Goal: Transaction & Acquisition: Purchase product/service

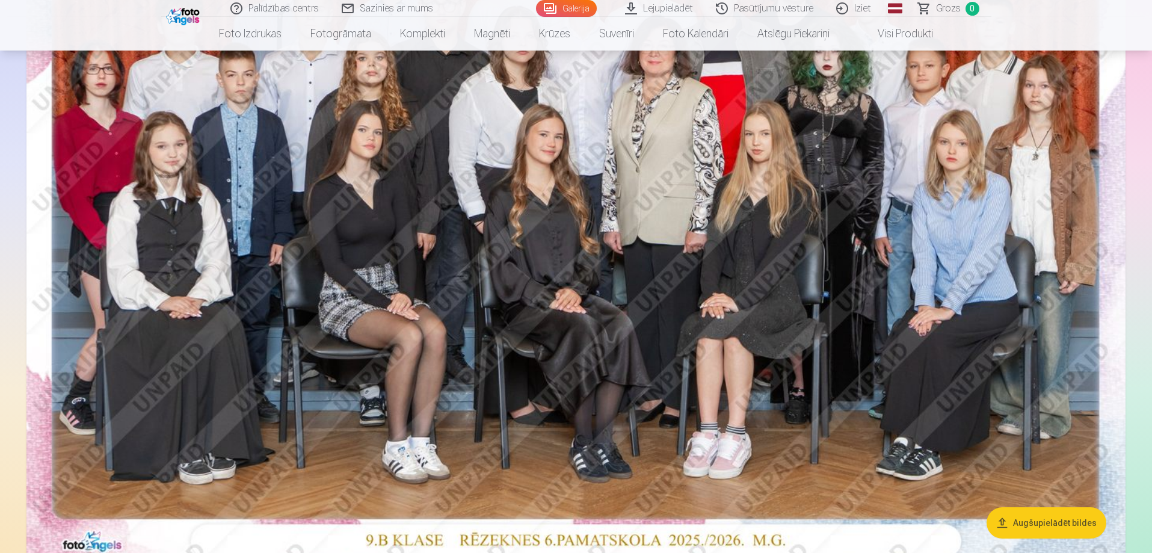
scroll to position [180, 0]
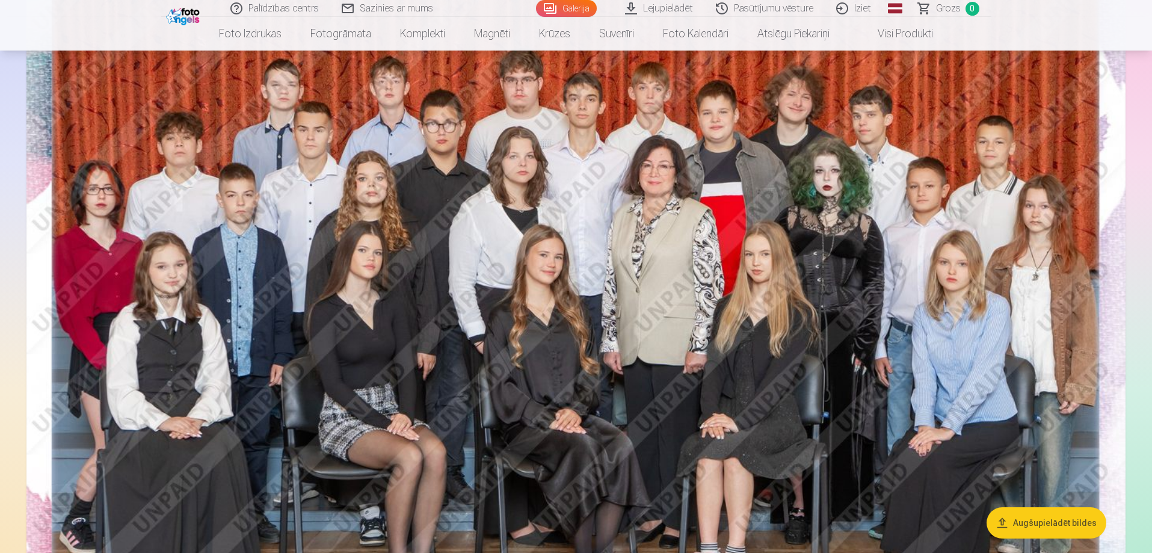
click at [909, 419] on img at bounding box center [575, 318] width 1099 height 733
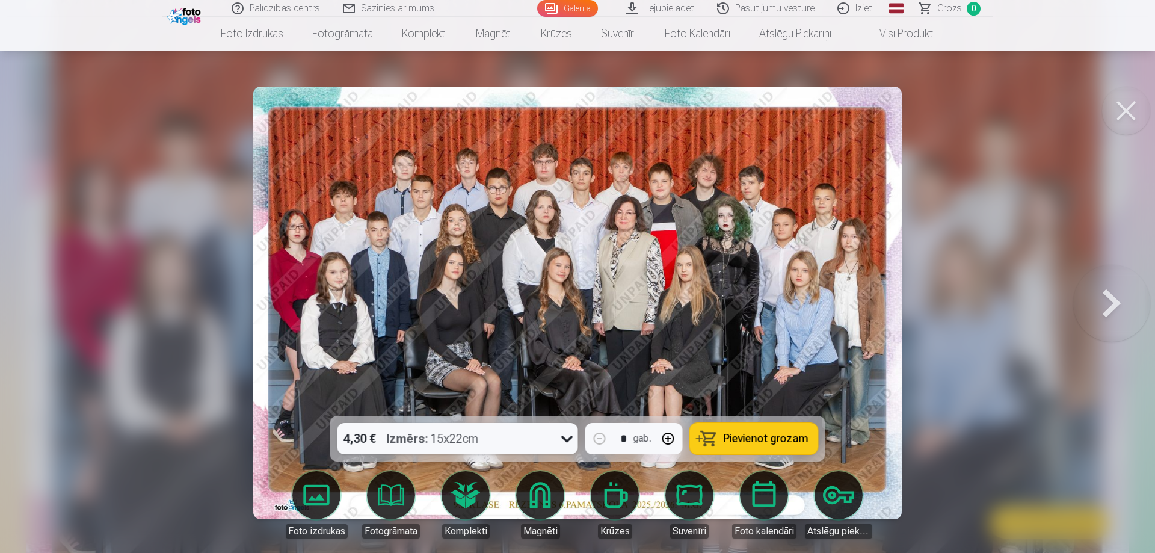
click at [567, 430] on icon at bounding box center [567, 438] width 19 height 19
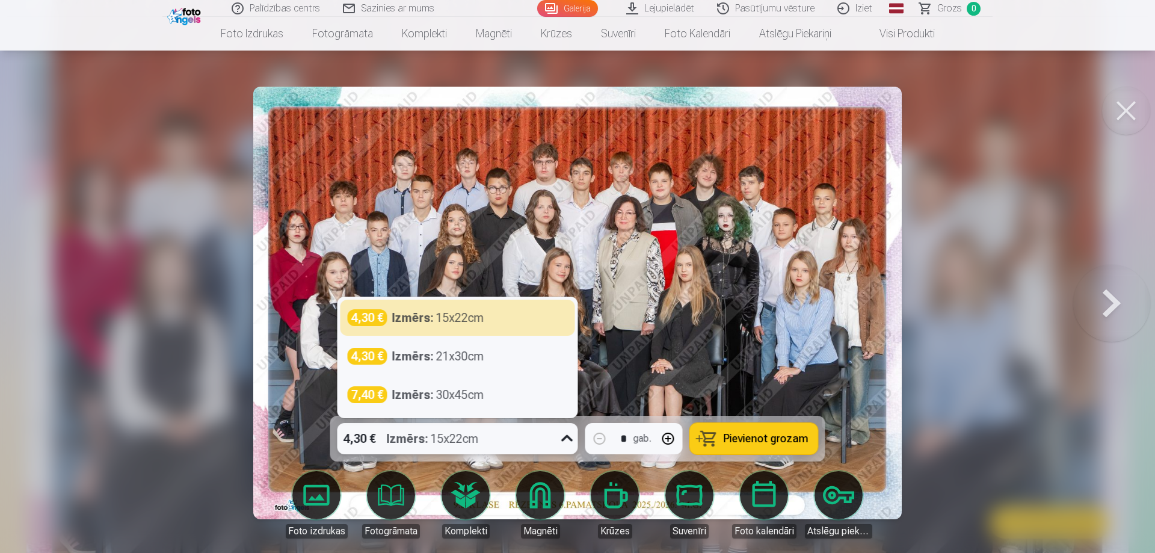
click at [567, 430] on icon at bounding box center [567, 438] width 19 height 19
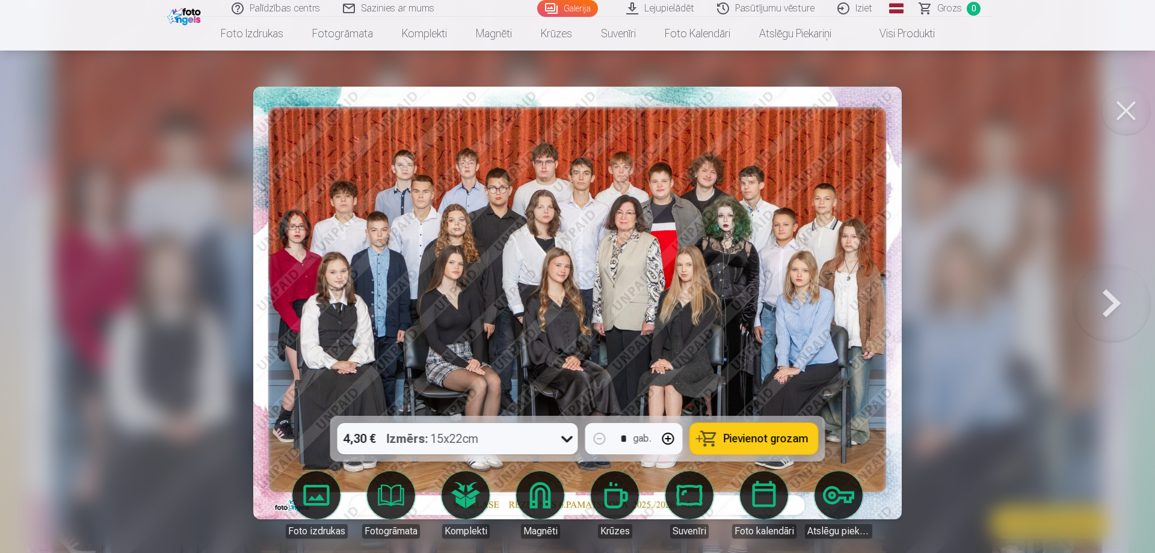
click at [800, 444] on span "Pievienot grozam" at bounding box center [766, 438] width 85 height 11
click at [1122, 102] on button at bounding box center [1126, 111] width 48 height 48
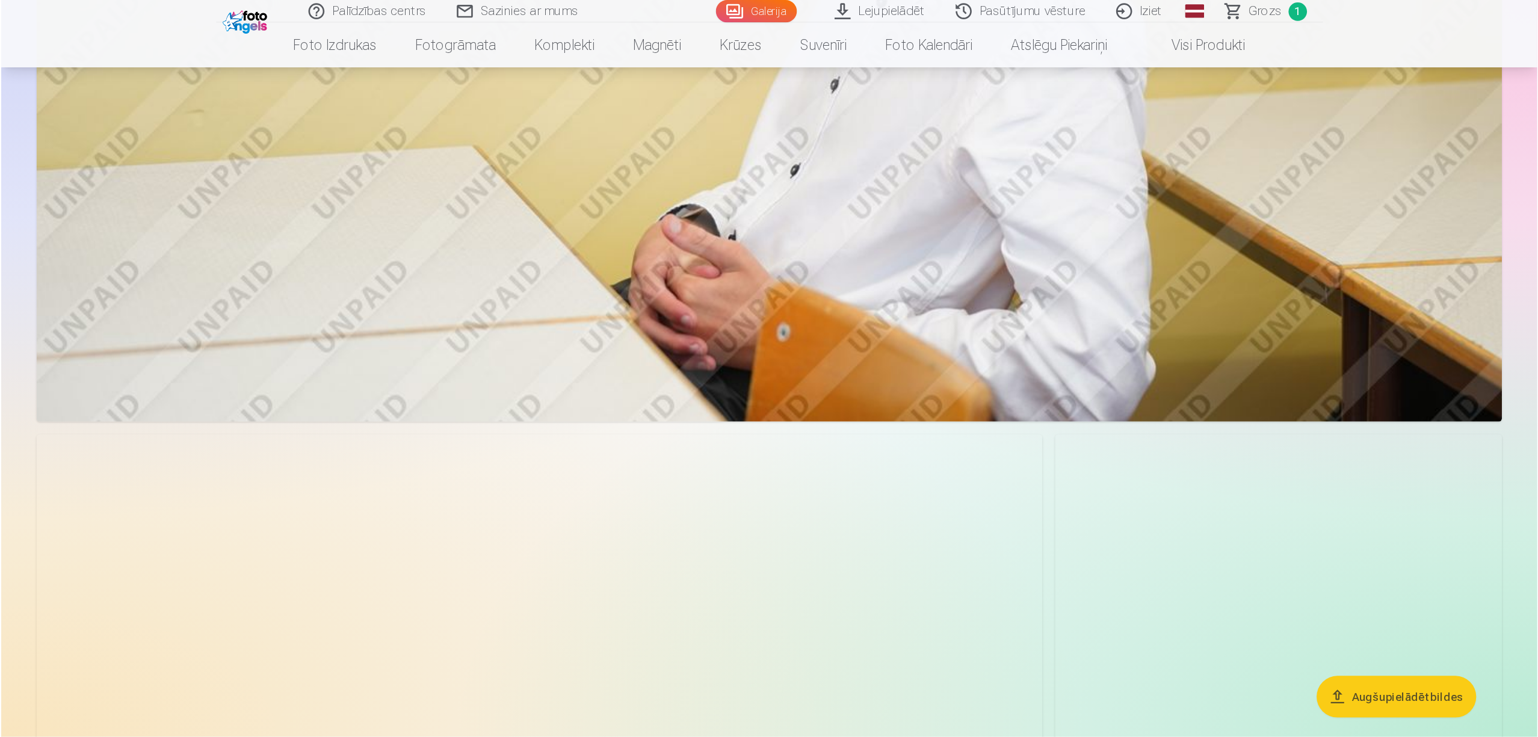
scroll to position [1384, 0]
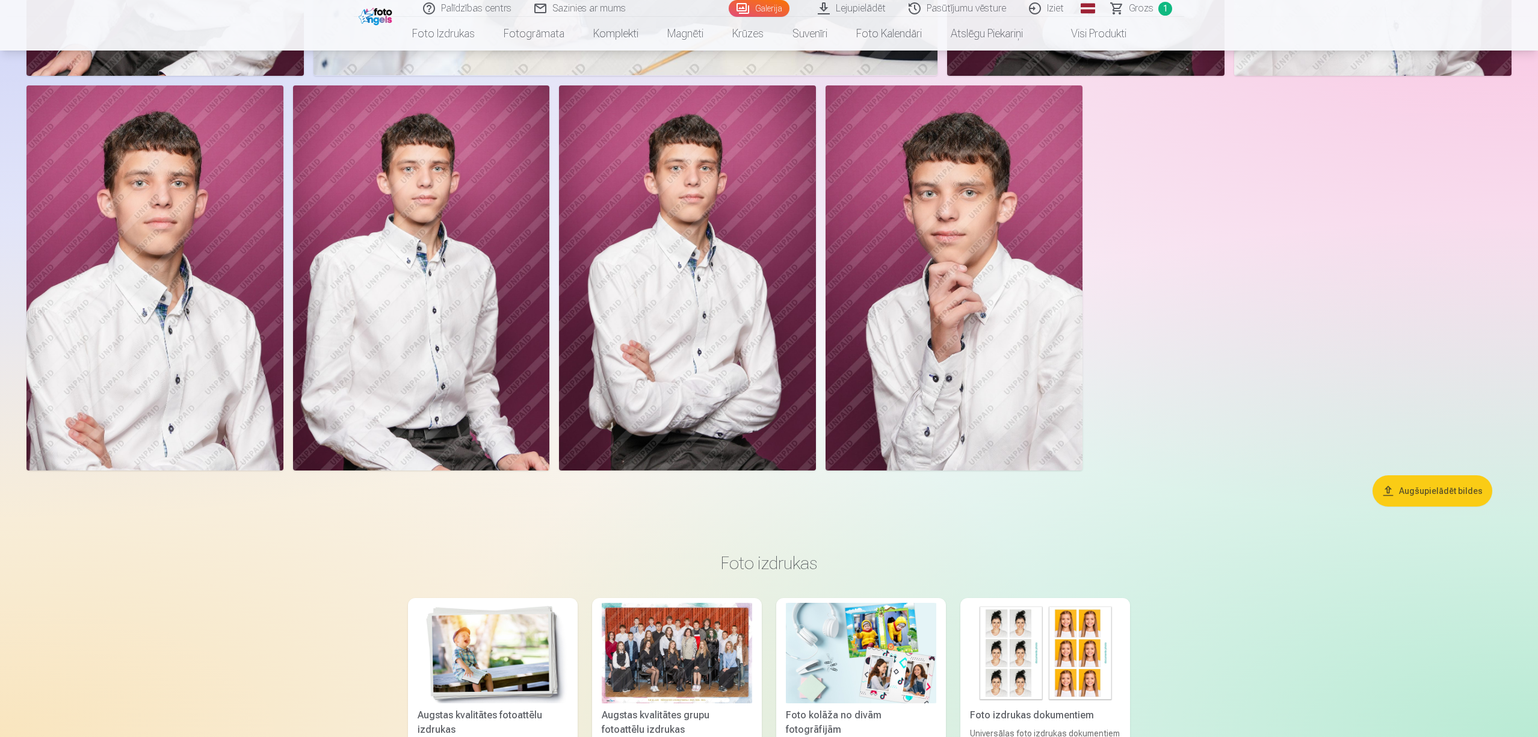
click at [716, 316] on img at bounding box center [687, 277] width 257 height 385
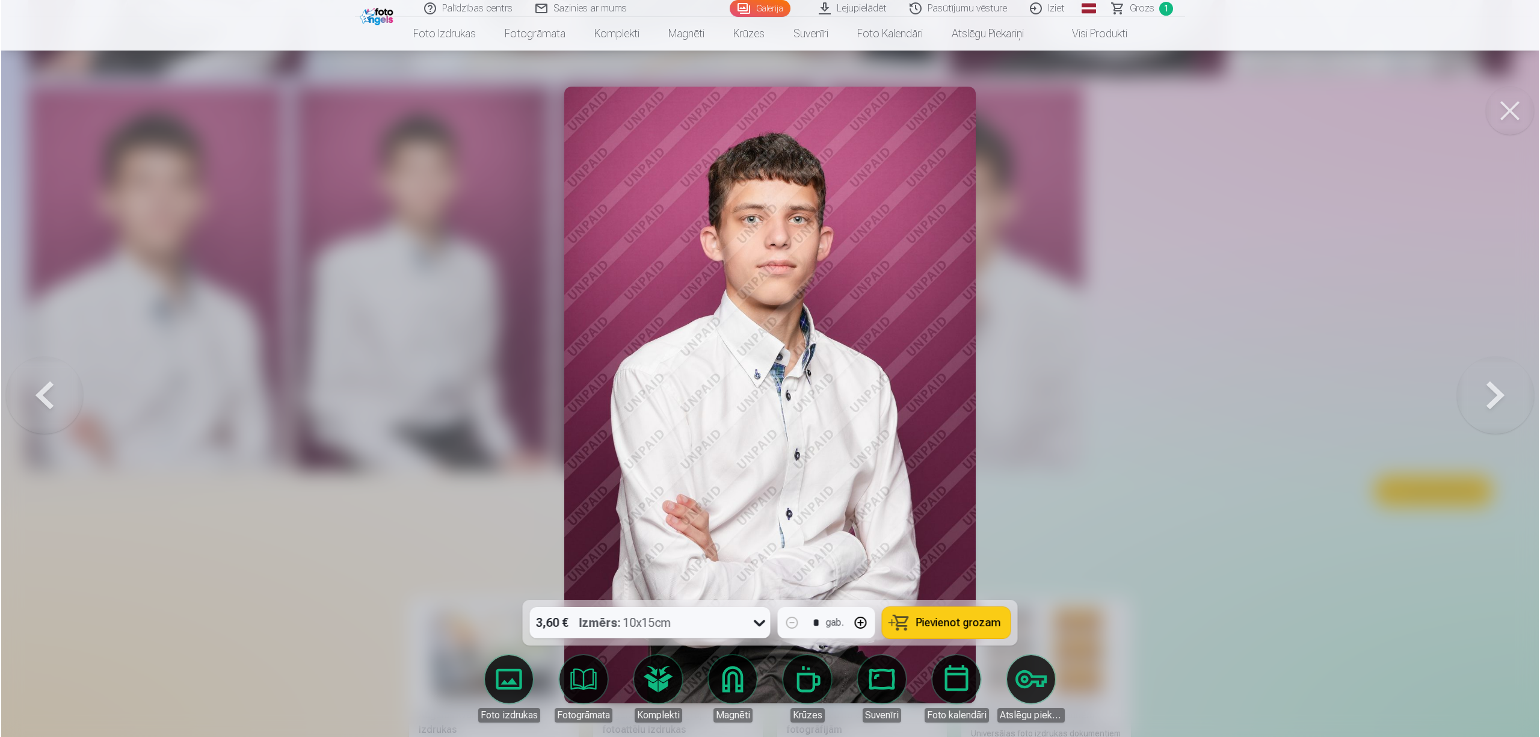
scroll to position [1384, 0]
click at [946, 552] on span "Pievienot grozam" at bounding box center [958, 622] width 85 height 11
click at [1150, 552] on div at bounding box center [770, 368] width 1540 height 737
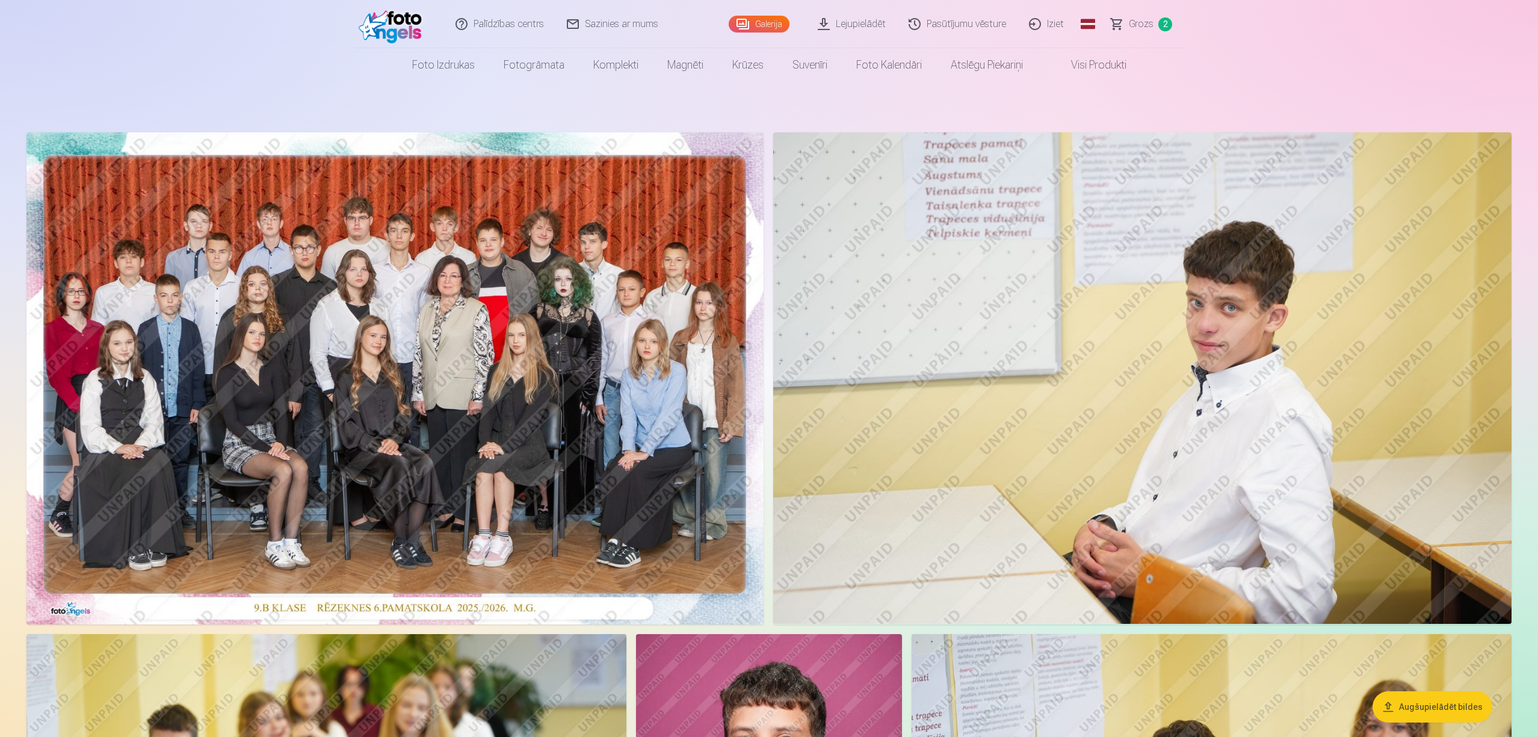
click at [1151, 446] on img at bounding box center [1142, 377] width 738 height 491
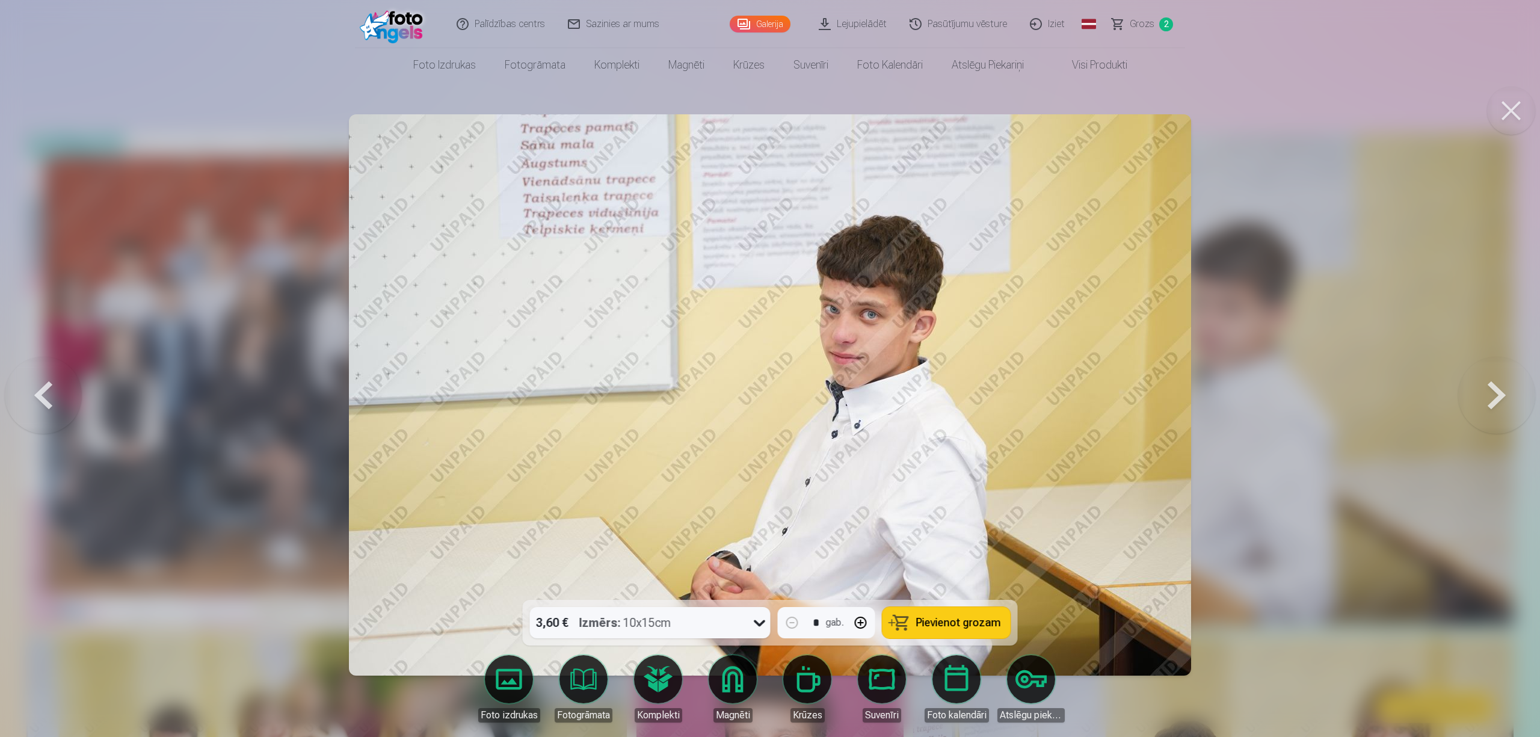
click at [975, 552] on span "Pievienot grozam" at bounding box center [958, 622] width 85 height 11
click at [1151, 121] on button at bounding box center [1511, 111] width 48 height 48
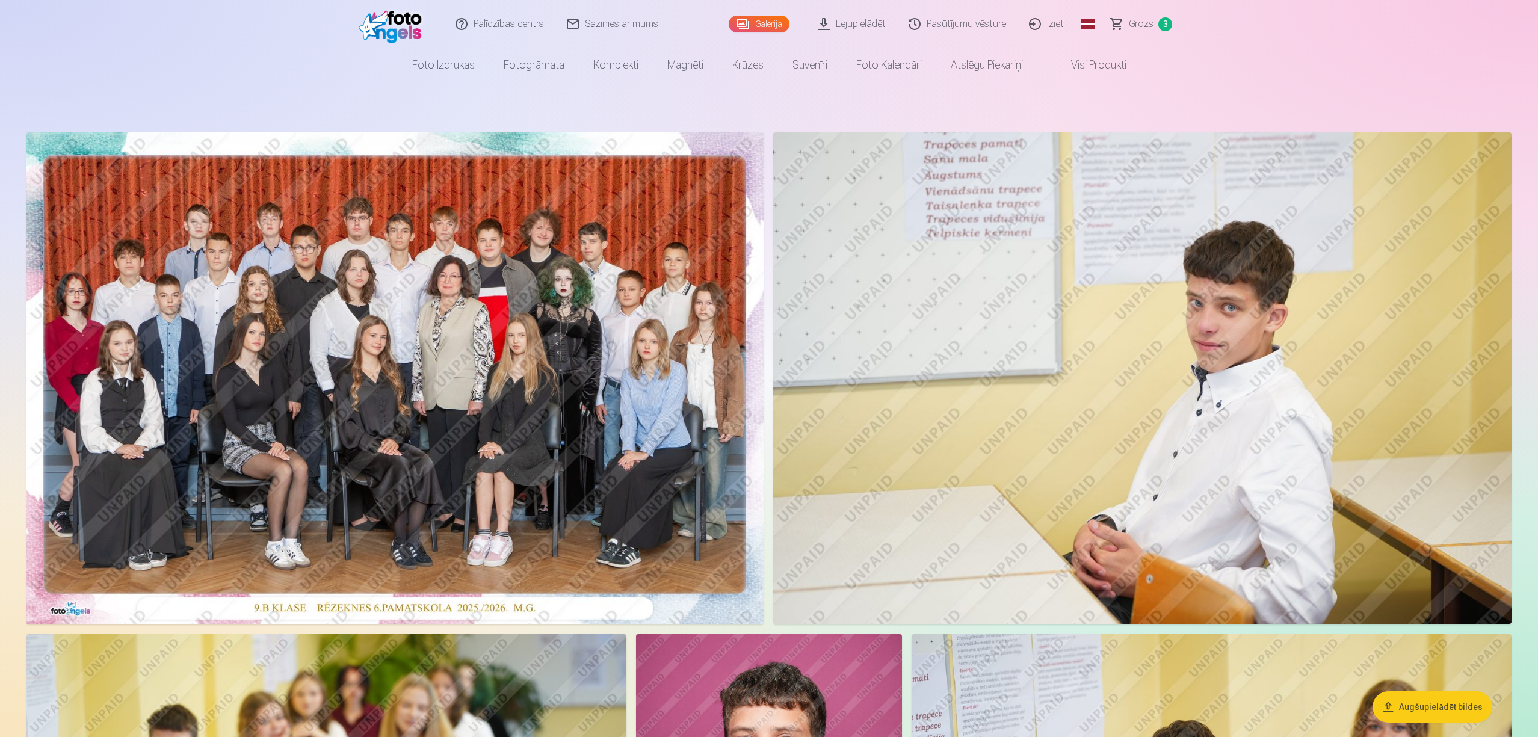
click at [1151, 26] on link "Grozs 3" at bounding box center [1142, 24] width 84 height 48
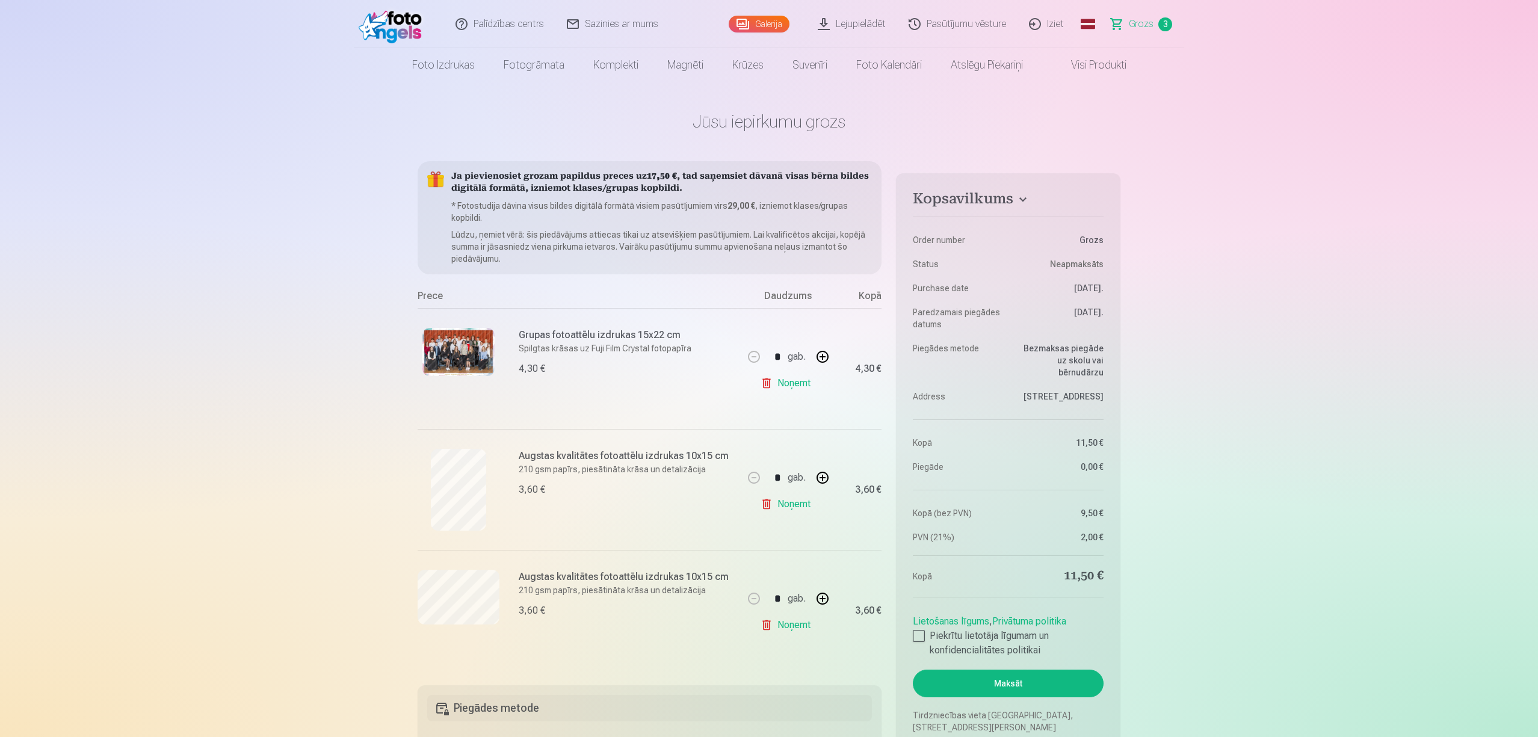
click at [840, 24] on link "Lejupielādēt" at bounding box center [852, 24] width 91 height 48
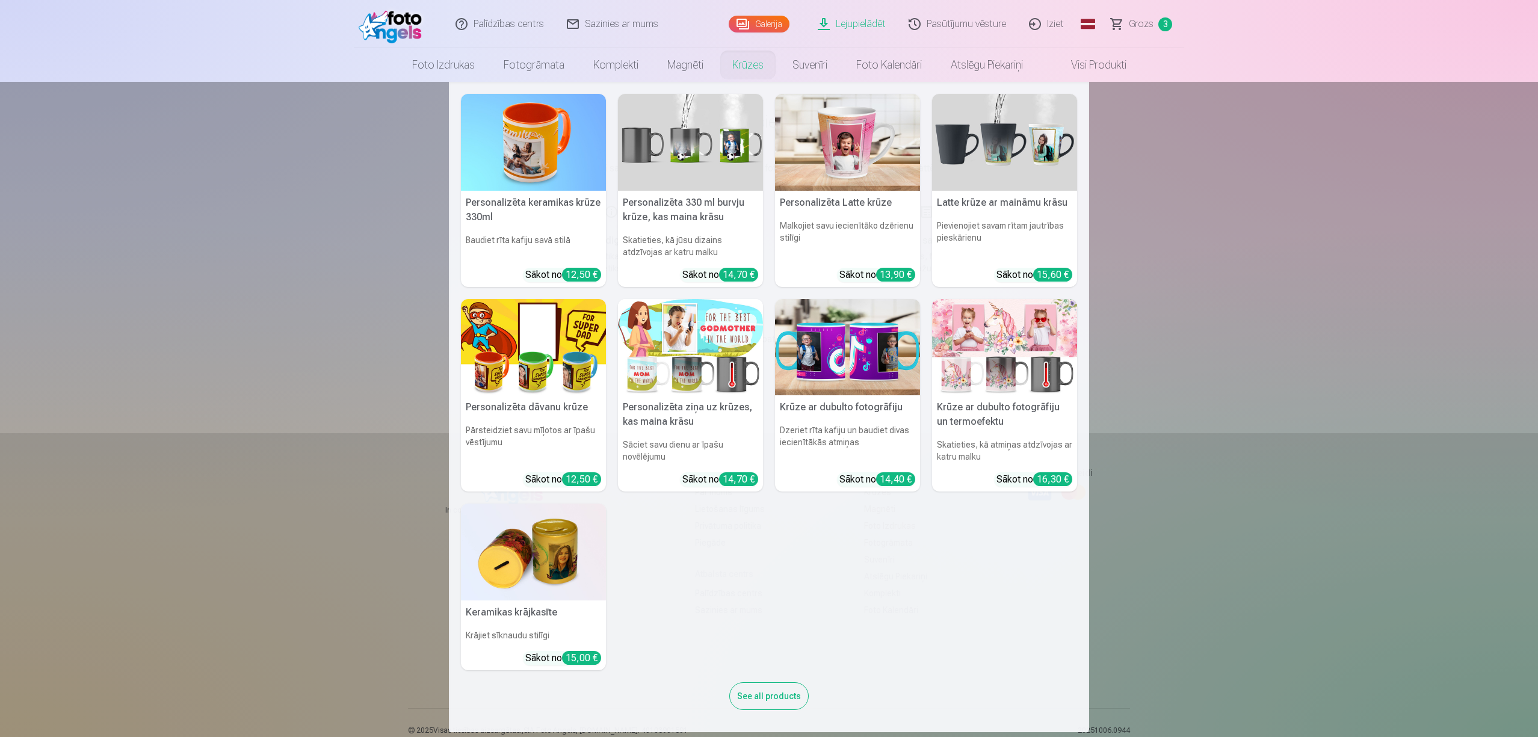
click at [1151, 319] on nav "Personalizēta keramikas krūze 330ml Baudiet rīta kafiju savā stilā Sākot no 12,…" at bounding box center [769, 407] width 1538 height 650
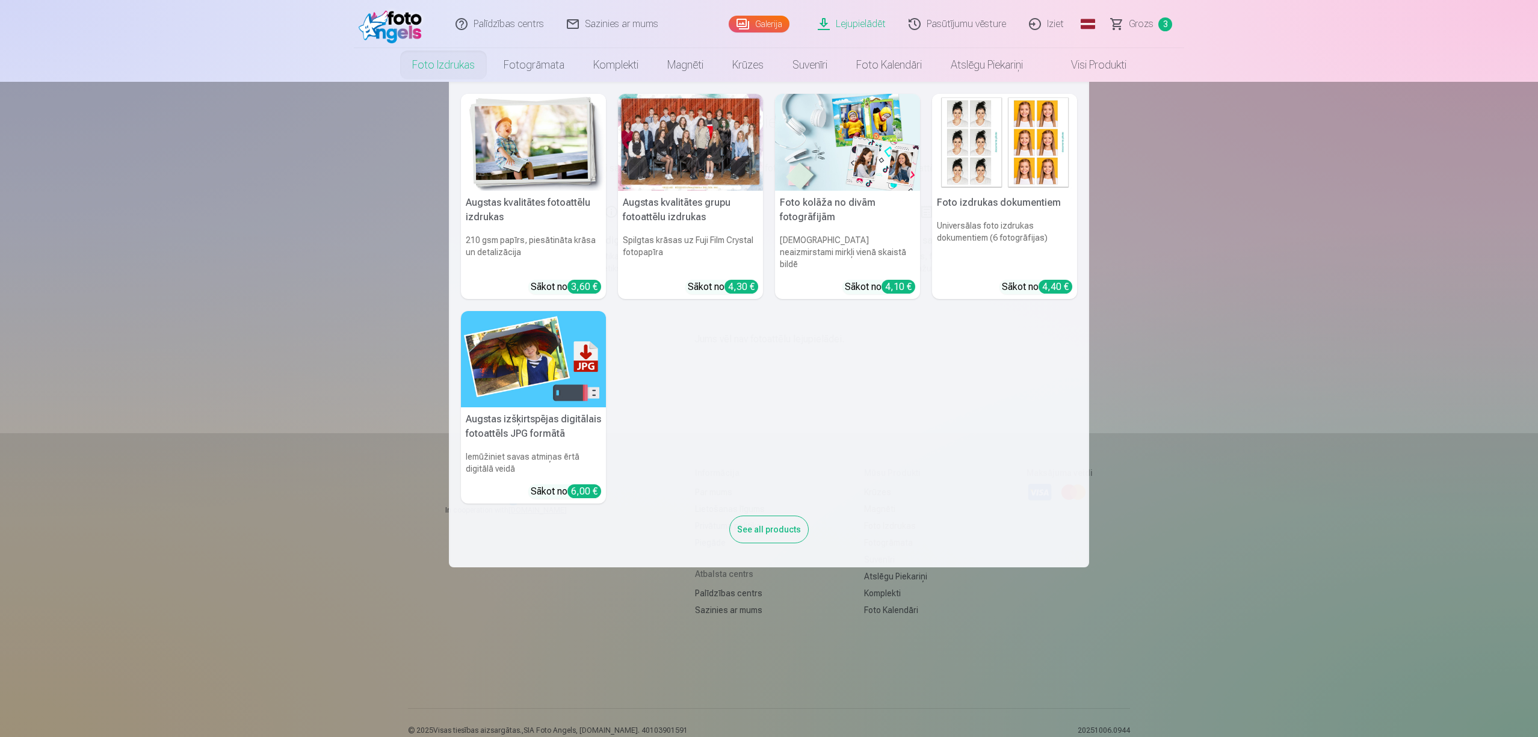
click at [330, 243] on nav "Augstas kvalitātes fotoattēlu izdrukas 210 gsm papīrs, piesātināta krāsa un det…" at bounding box center [769, 324] width 1538 height 485
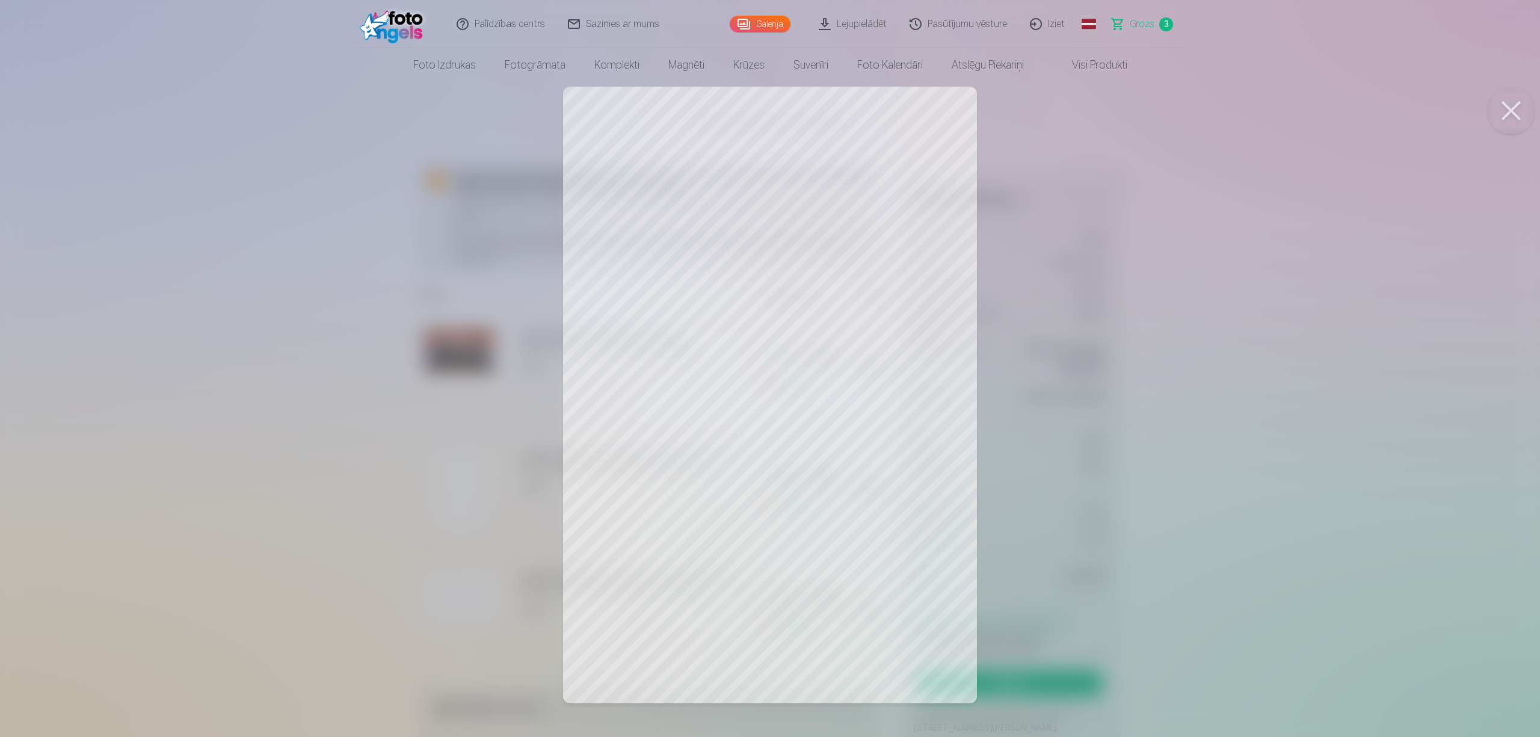
click at [1103, 527] on div at bounding box center [770, 368] width 1540 height 737
click at [687, 473] on div at bounding box center [770, 368] width 1540 height 737
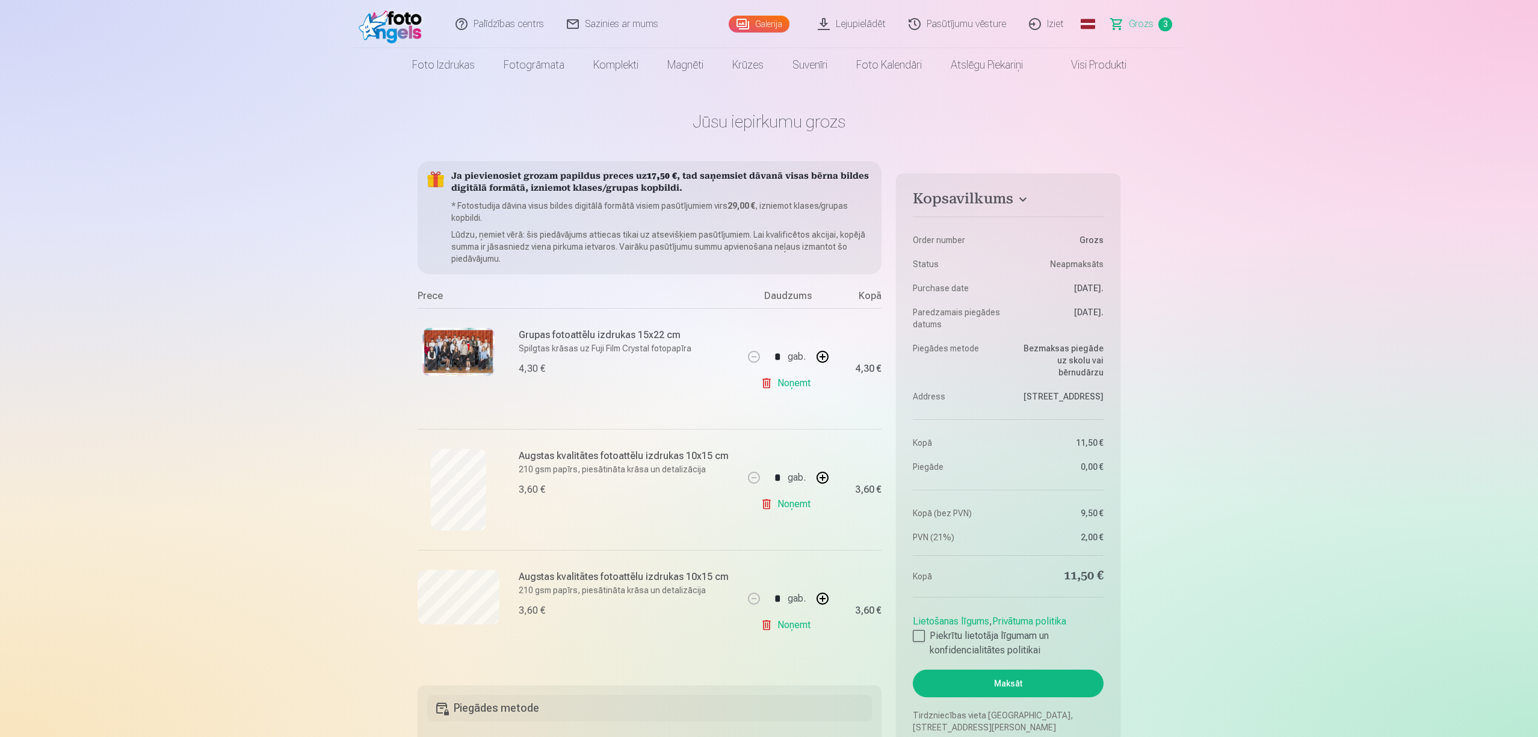
click at [775, 27] on link "Galerija" at bounding box center [758, 24] width 61 height 17
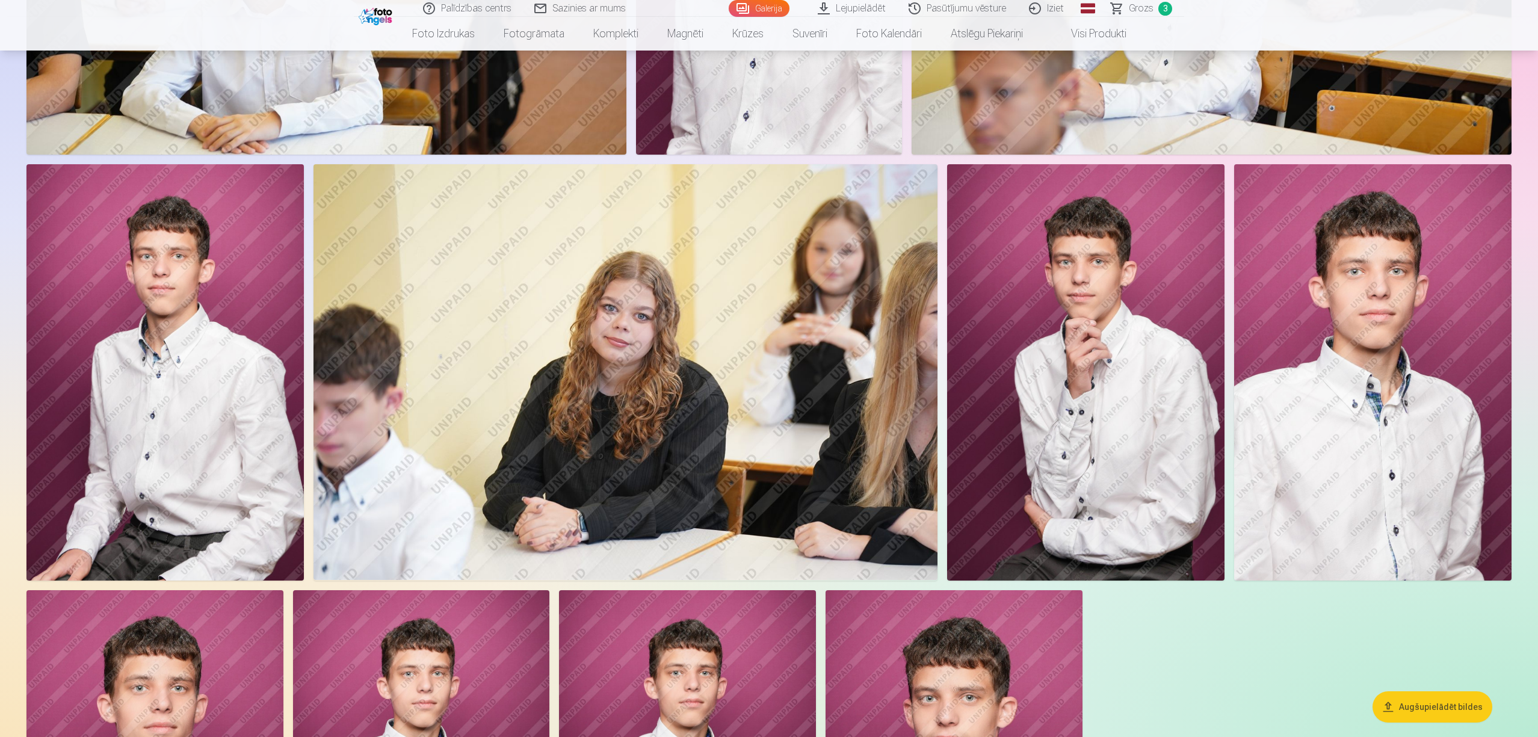
scroll to position [882, 0]
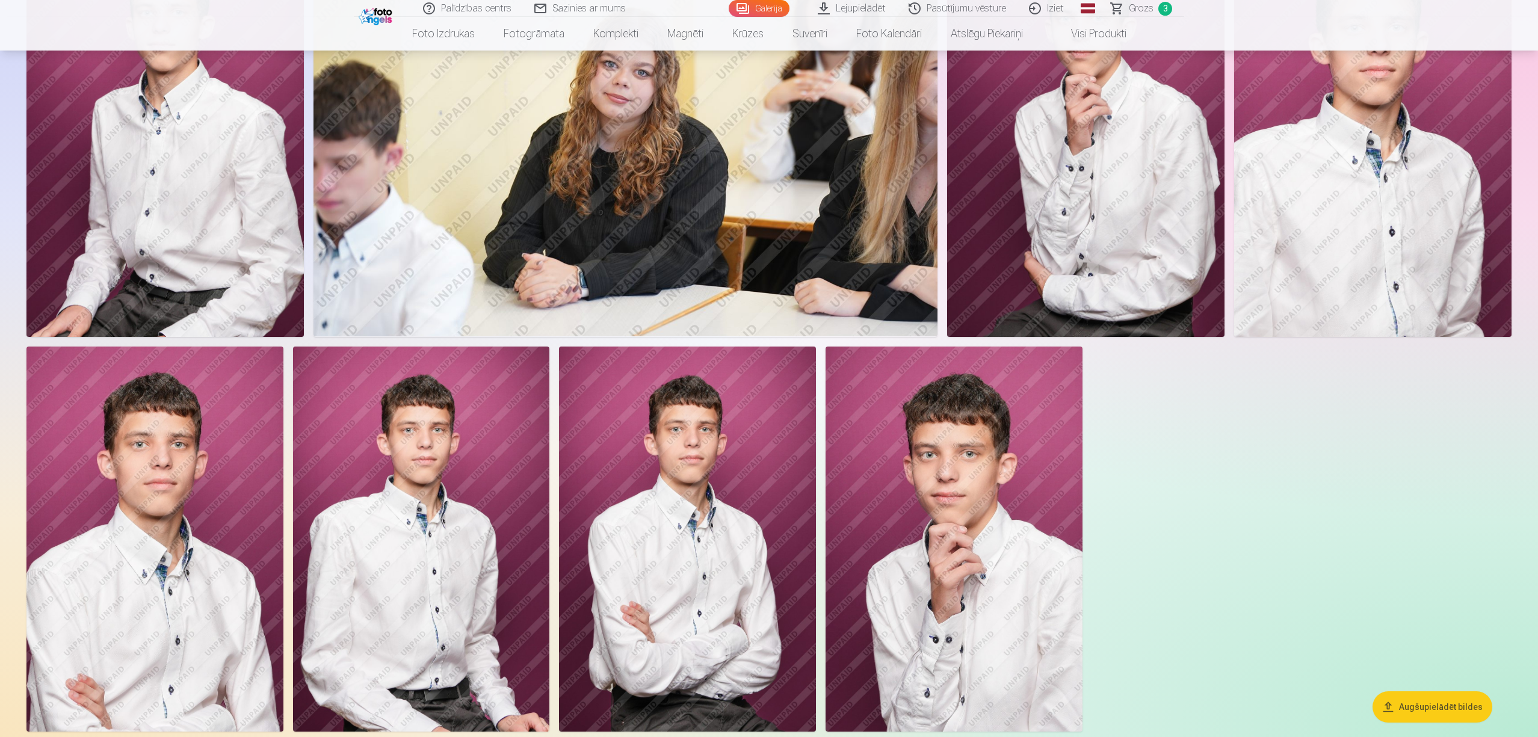
click at [720, 550] on img at bounding box center [687, 538] width 257 height 385
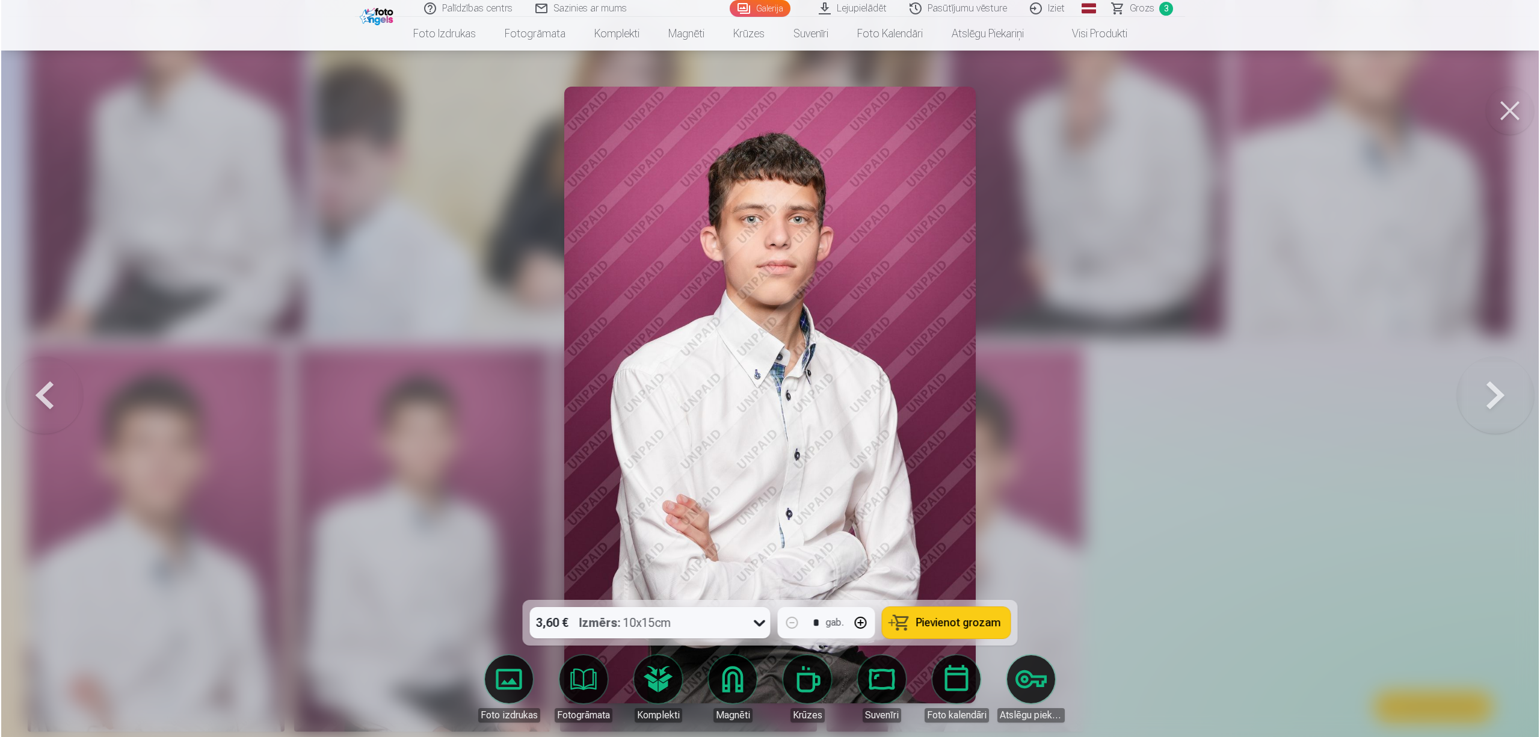
scroll to position [1124, 0]
click at [1151, 552] on div at bounding box center [770, 368] width 1540 height 737
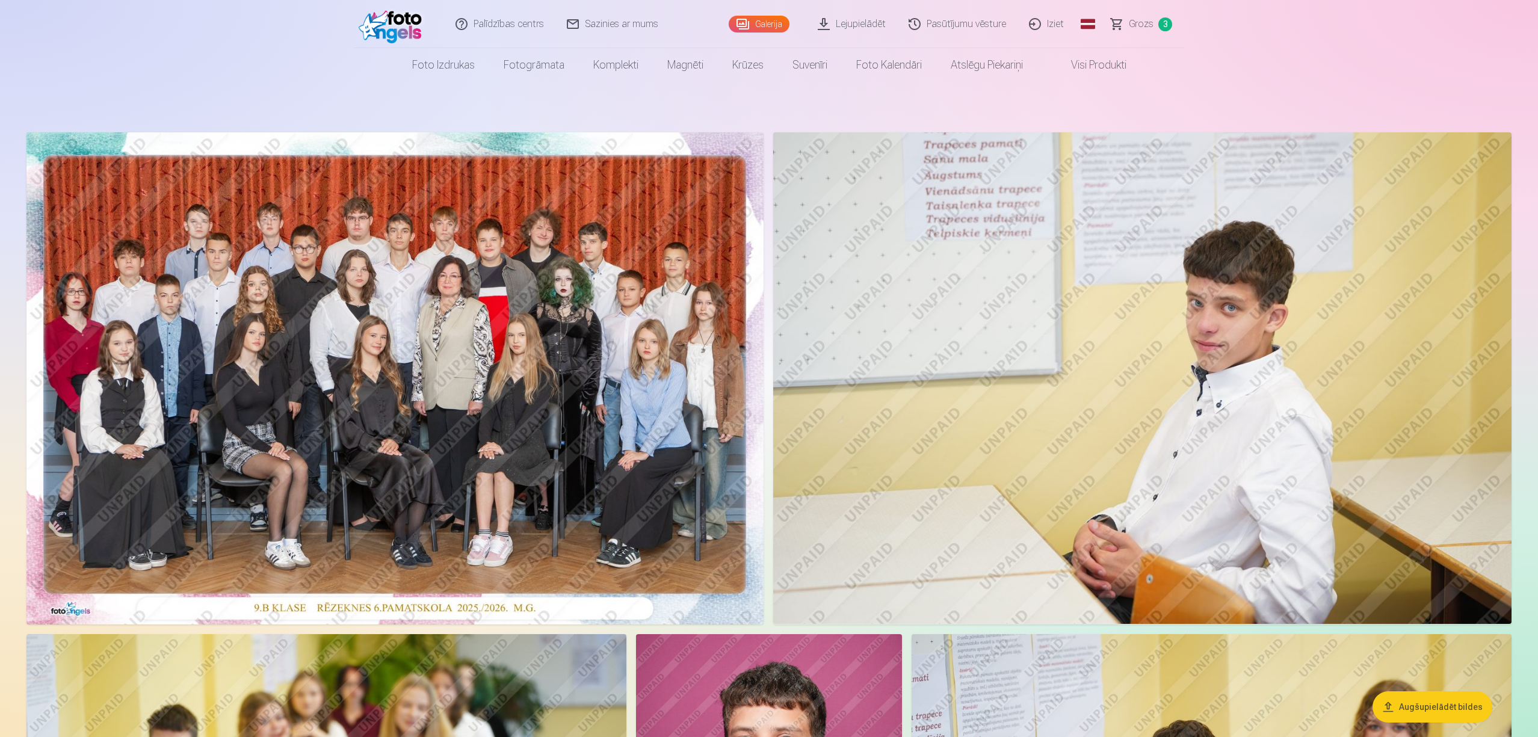
click at [1149, 20] on span "Grozs" at bounding box center [1140, 24] width 25 height 14
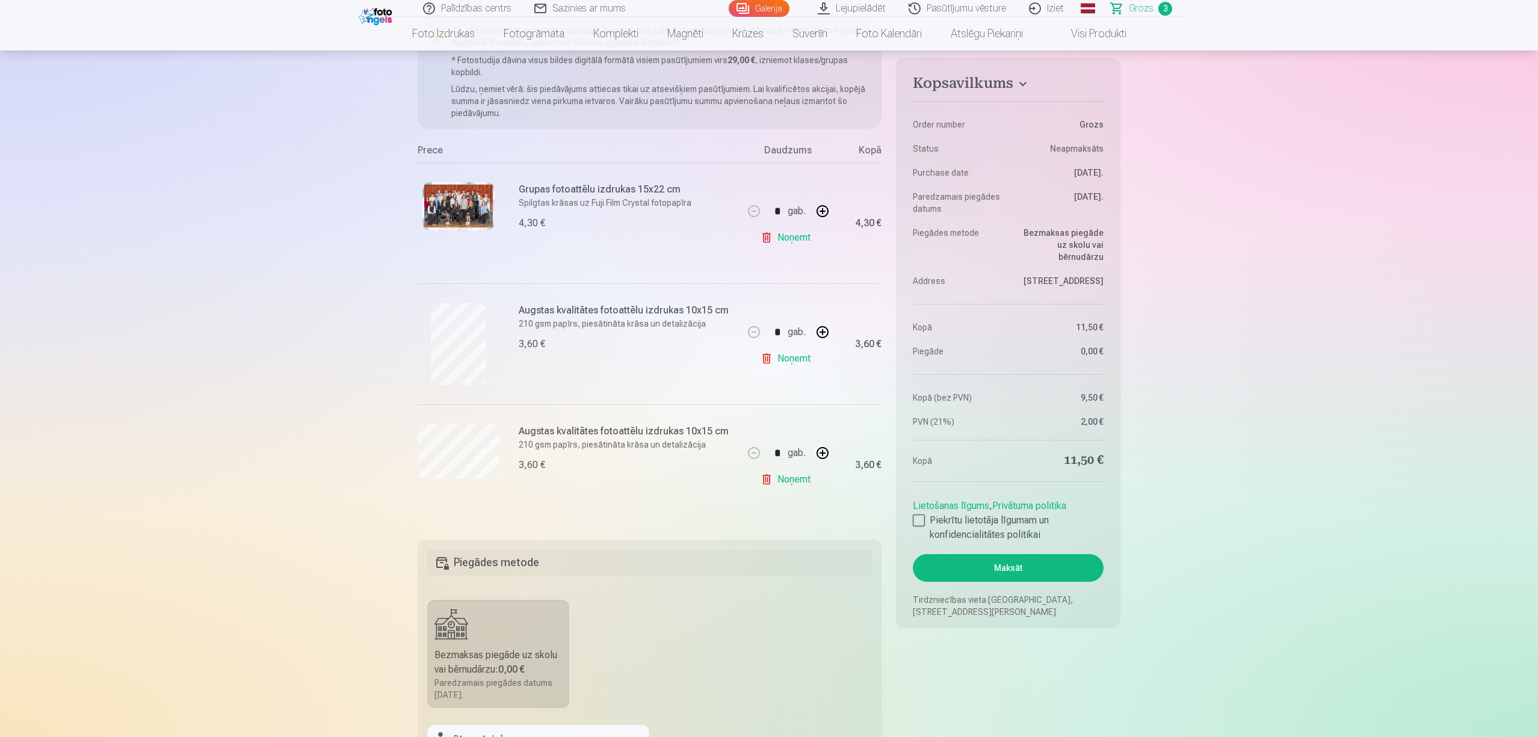
scroll to position [160, 0]
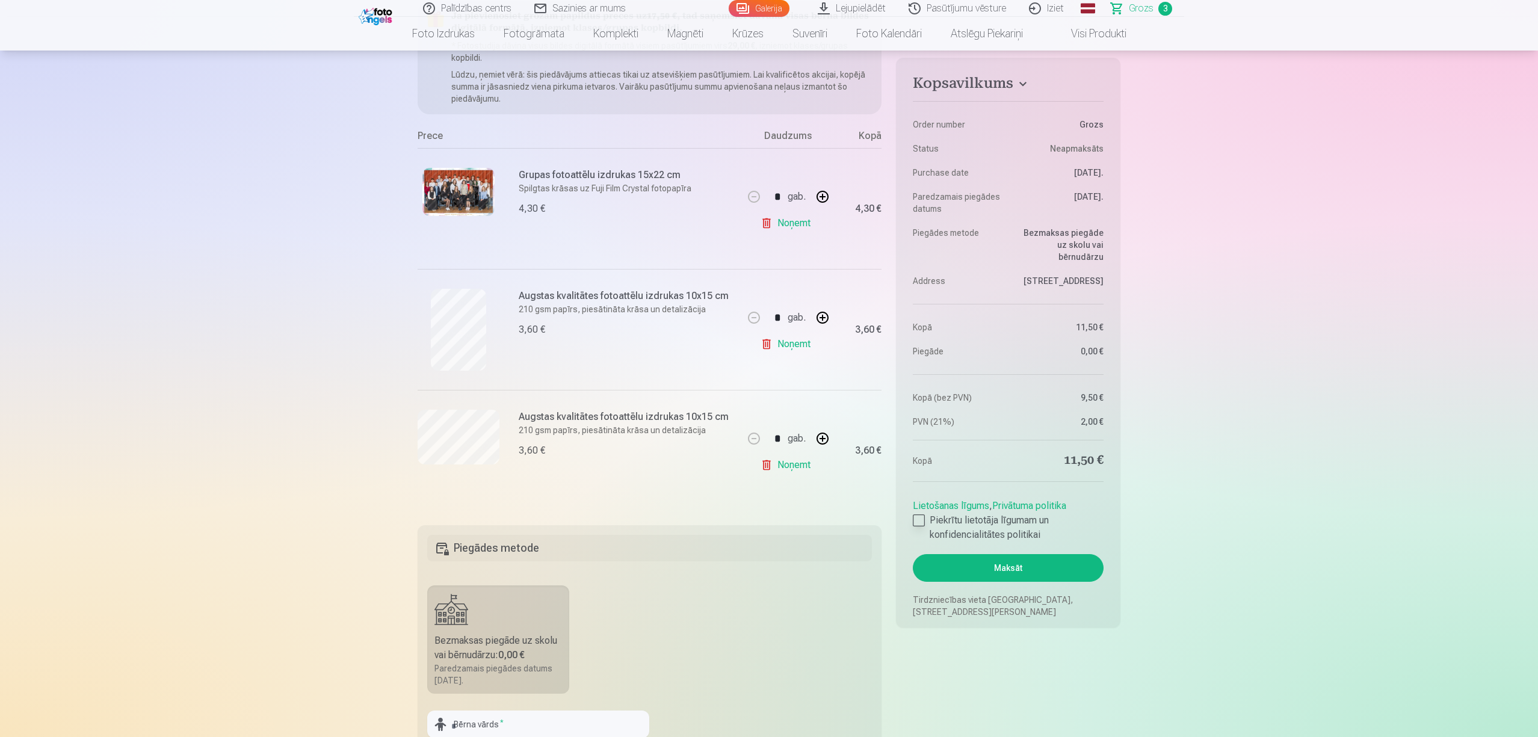
click at [919, 521] on div at bounding box center [919, 520] width 12 height 12
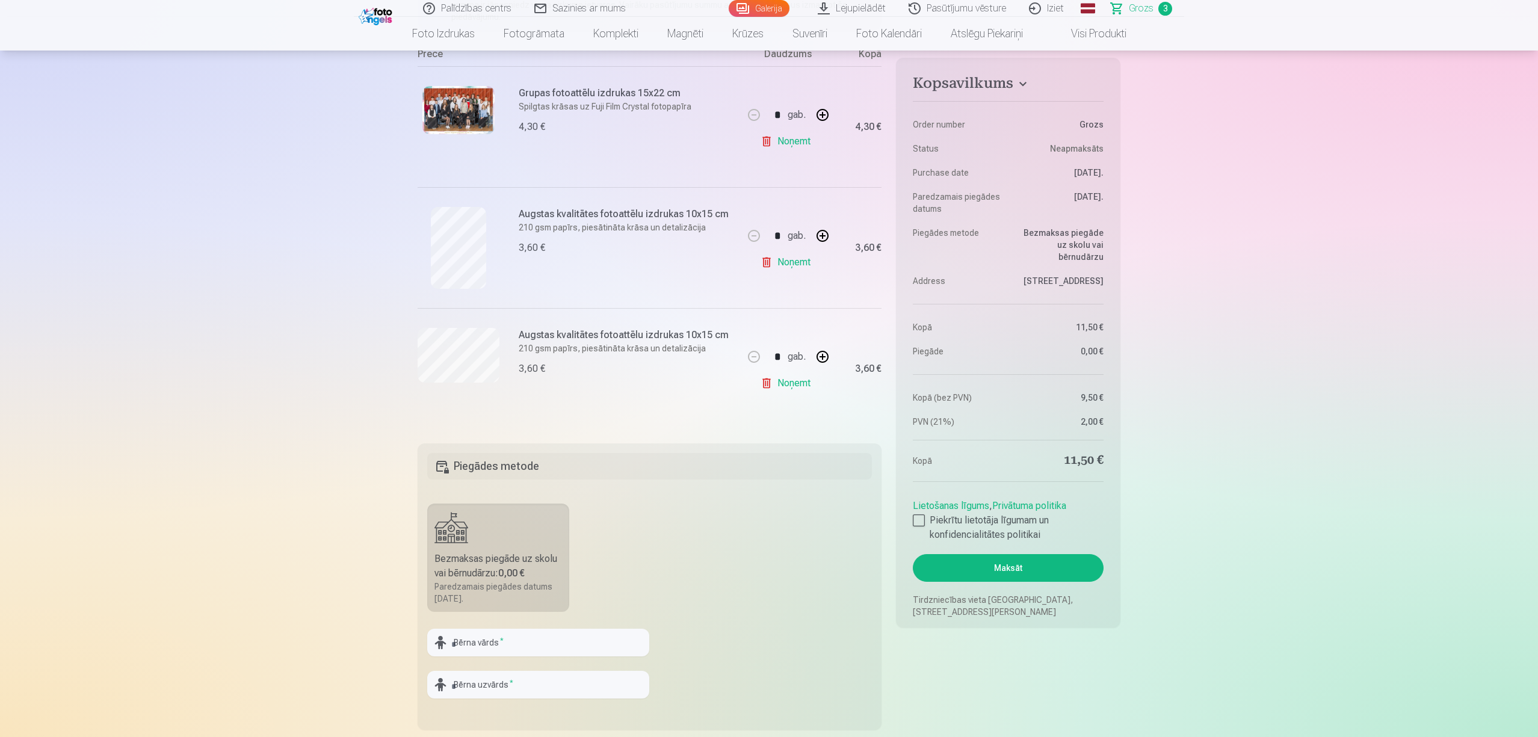
scroll to position [321, 0]
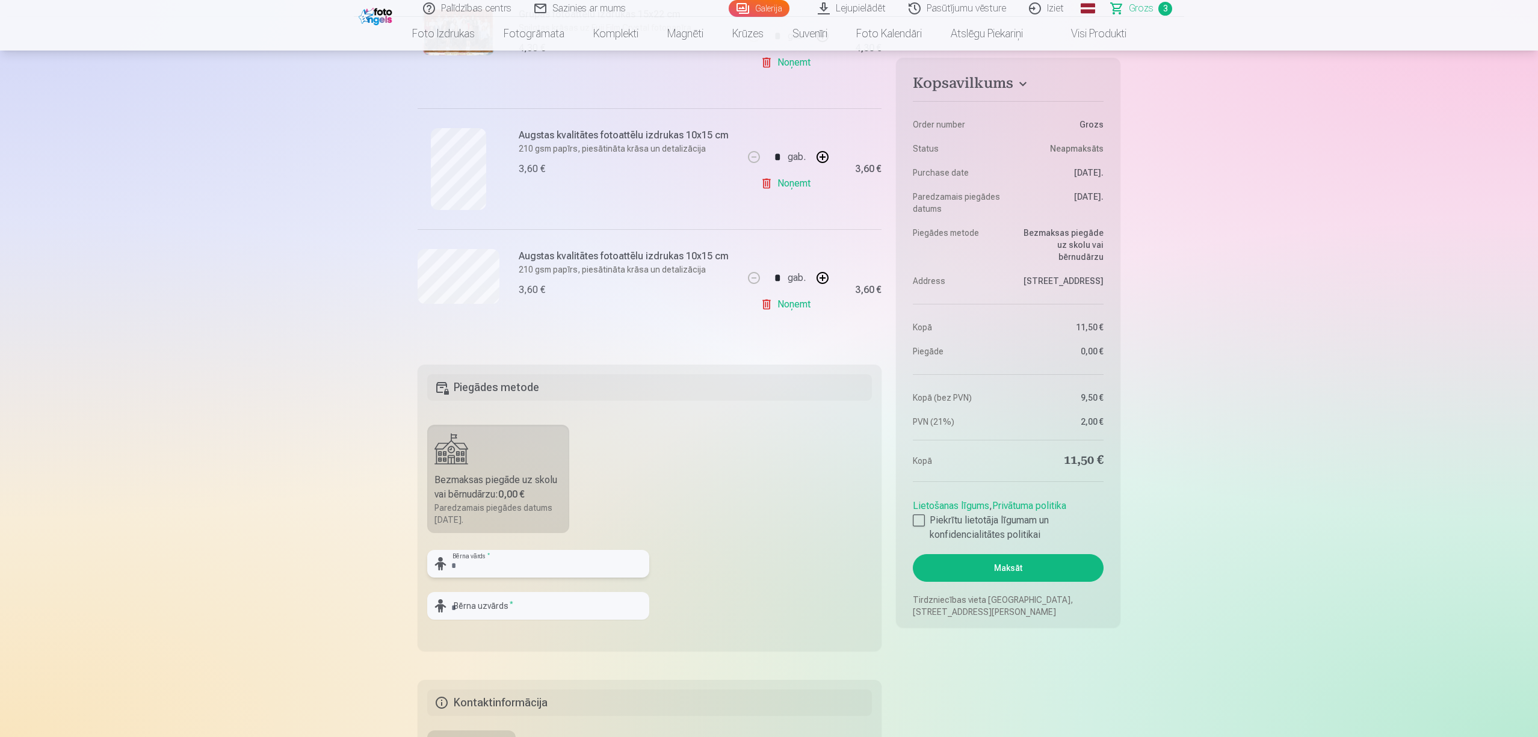
click at [513, 552] on input "text" at bounding box center [538, 564] width 222 height 28
click at [501, 552] on input "**********" at bounding box center [538, 564] width 222 height 28
type input "******"
click at [493, 552] on input "text" at bounding box center [538, 606] width 222 height 28
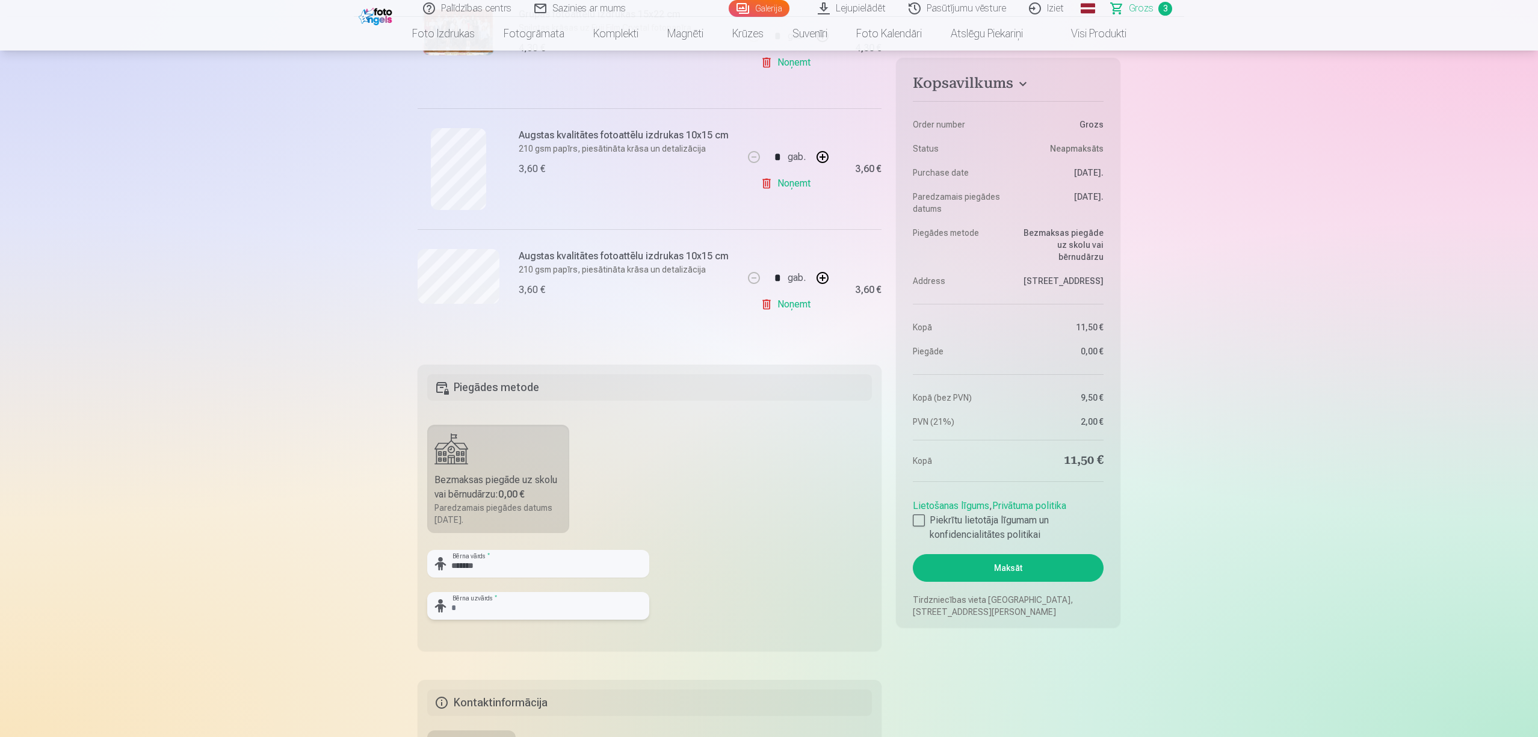
paste input "********"
type input "********"
click at [744, 552] on fieldset "Piegādes metode Bezmaksas piegāde uz skolu vai bērnudārzu : 0,00 € Paredzamais …" at bounding box center [649, 508] width 464 height 286
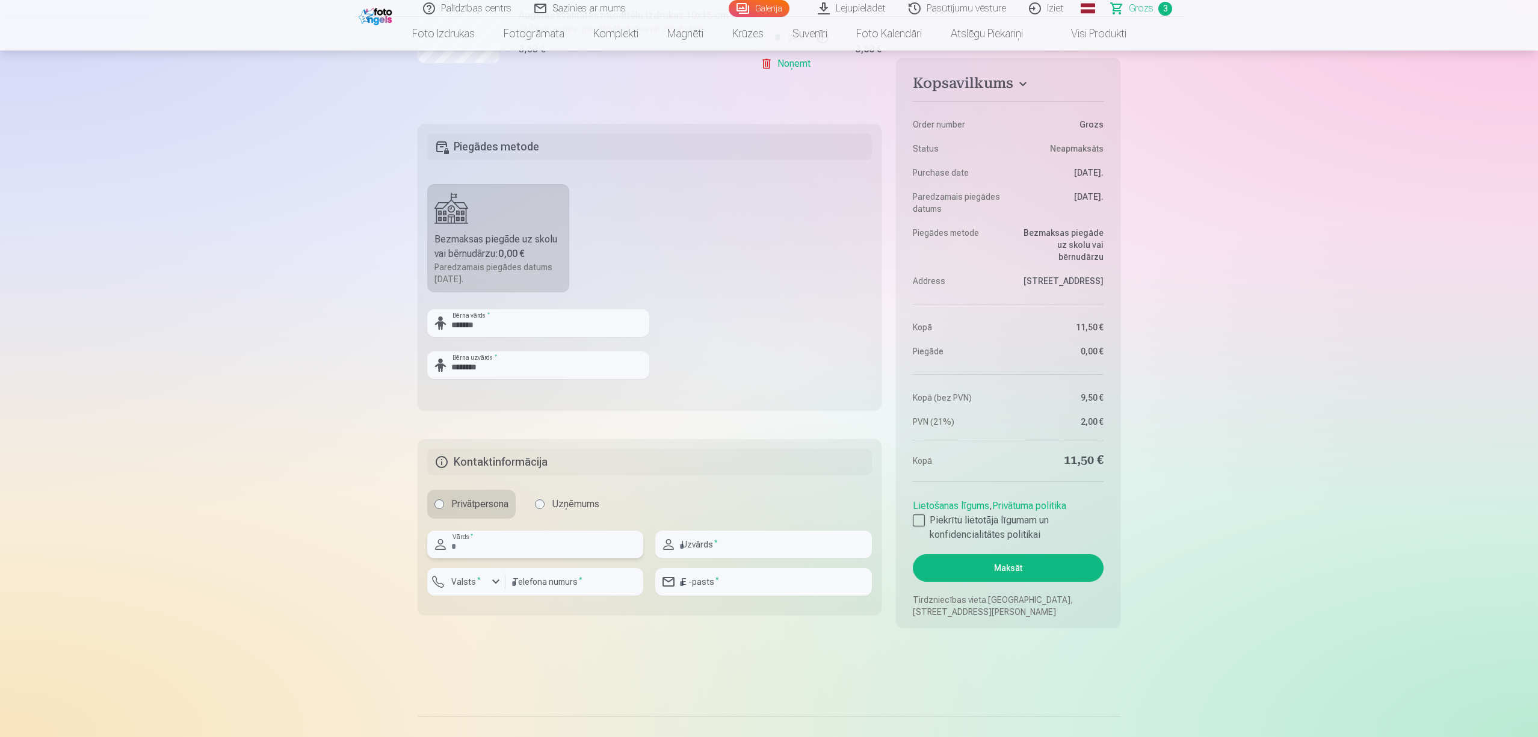
click at [503, 550] on input "text" at bounding box center [535, 545] width 216 height 28
type input "*****"
type input "********"
type input "**********"
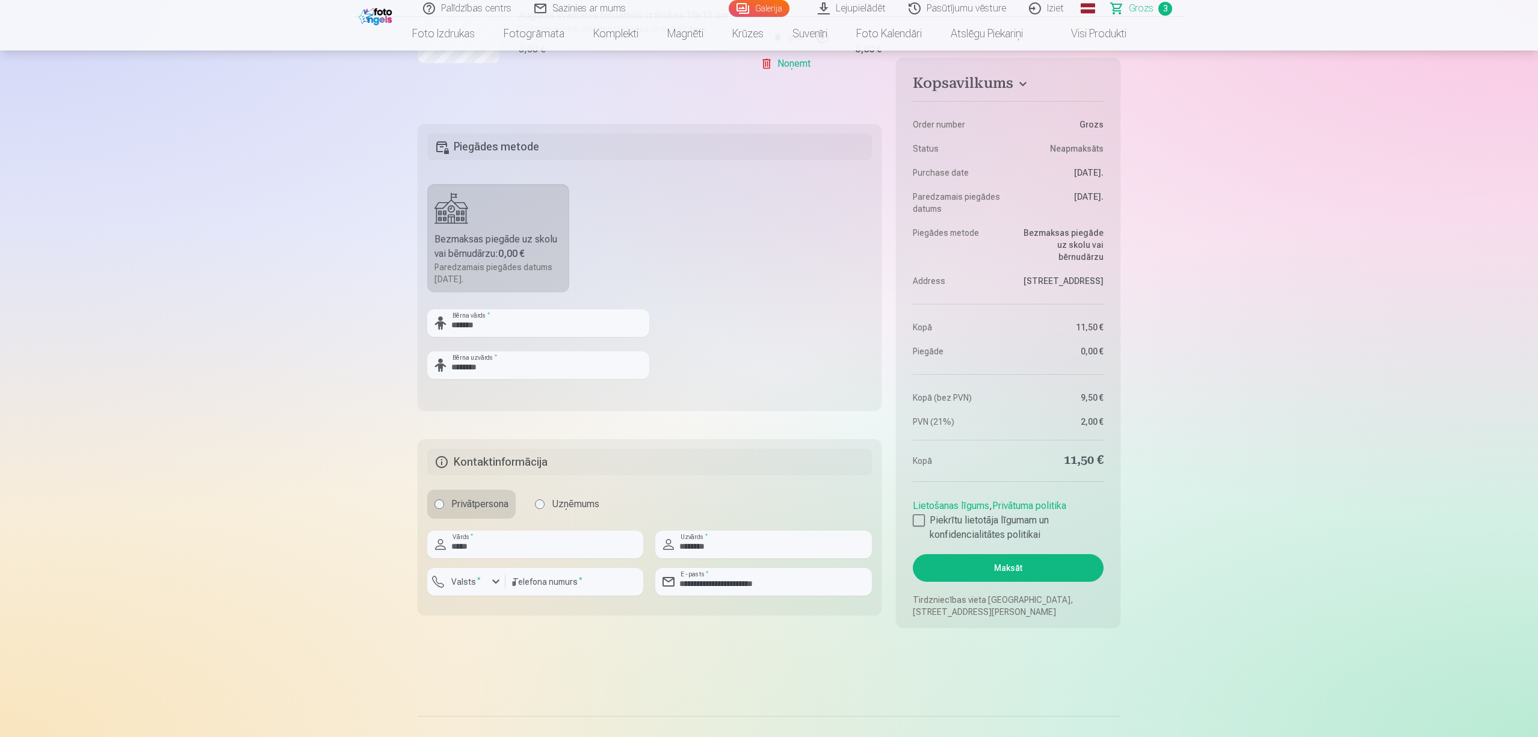
click at [578, 552] on main "Jūsu iepirkumu grozs Kopsavilkums Order number Grozs Status Neapmaksāts Purchas…" at bounding box center [768, 104] width 703 height 1166
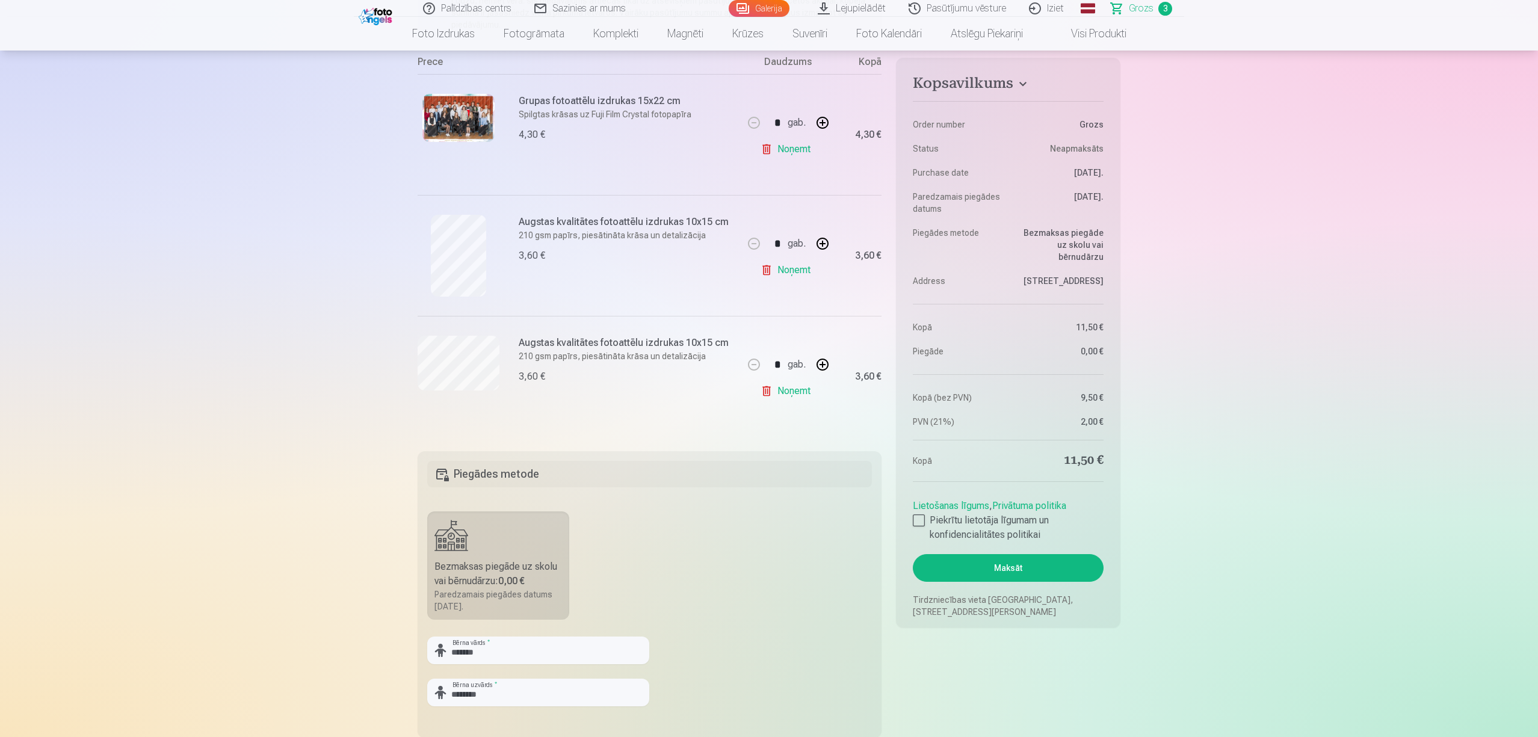
scroll to position [241, 0]
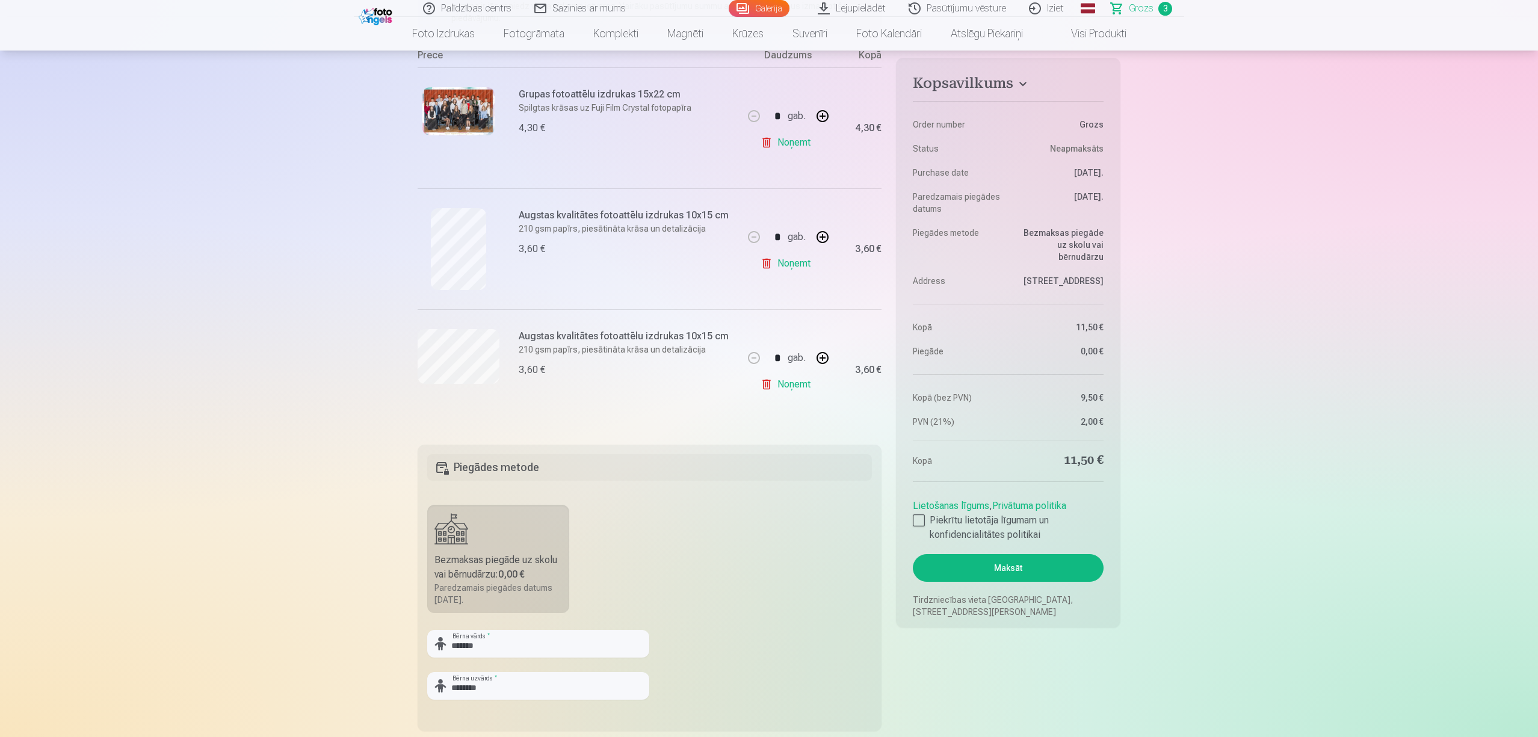
click at [1007, 552] on button "Maksāt" at bounding box center [1008, 568] width 191 height 28
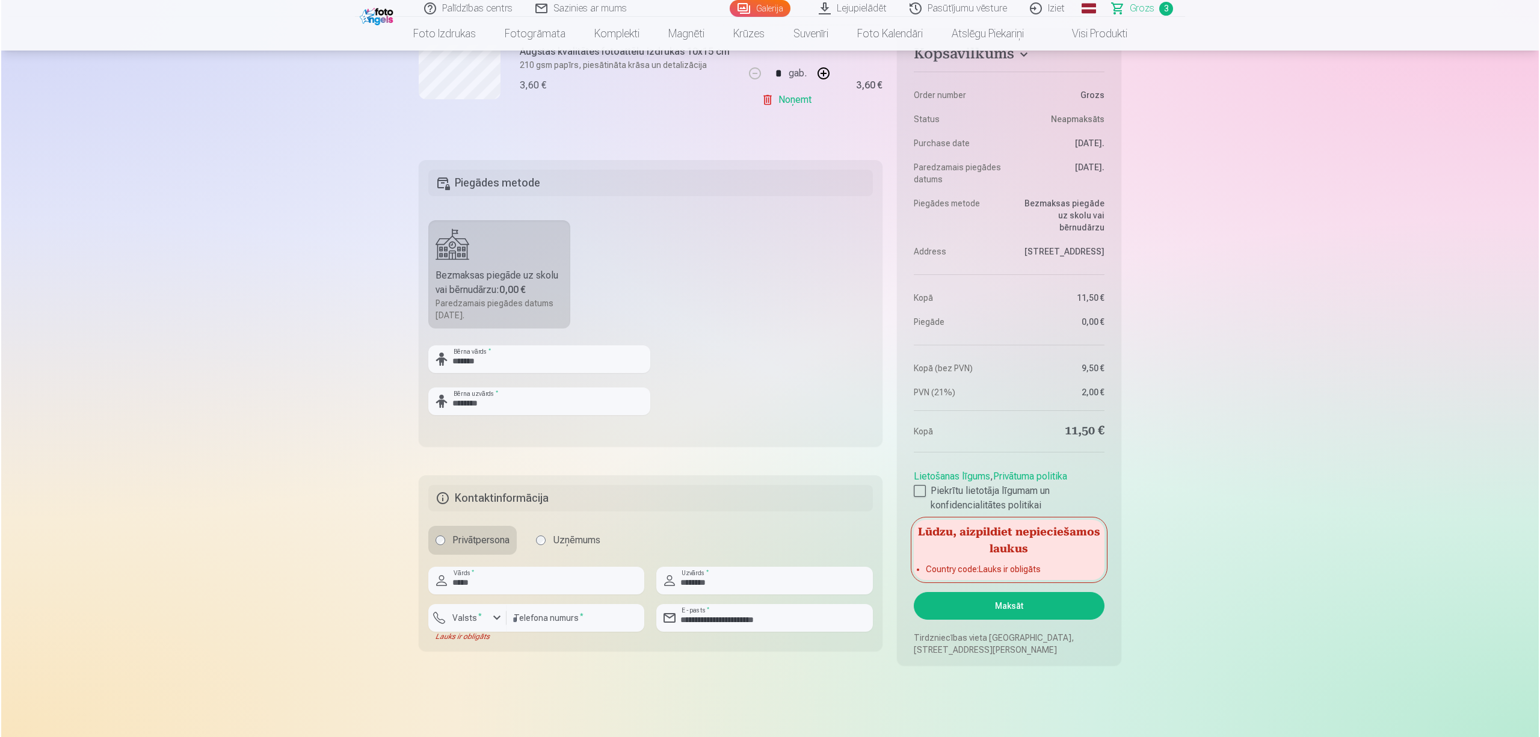
scroll to position [561, 0]
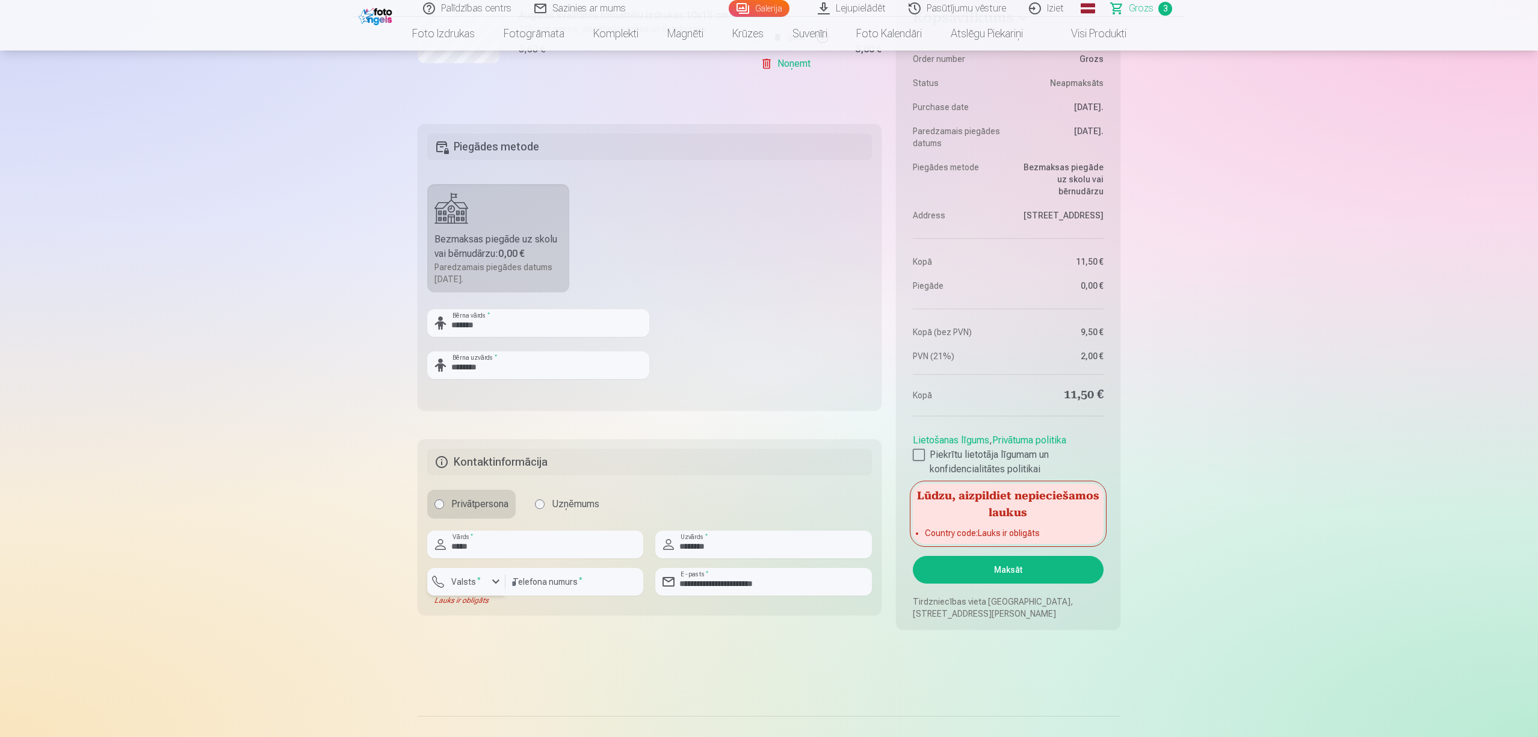
click at [481, 552] on label "Valsts *" at bounding box center [465, 582] width 39 height 12
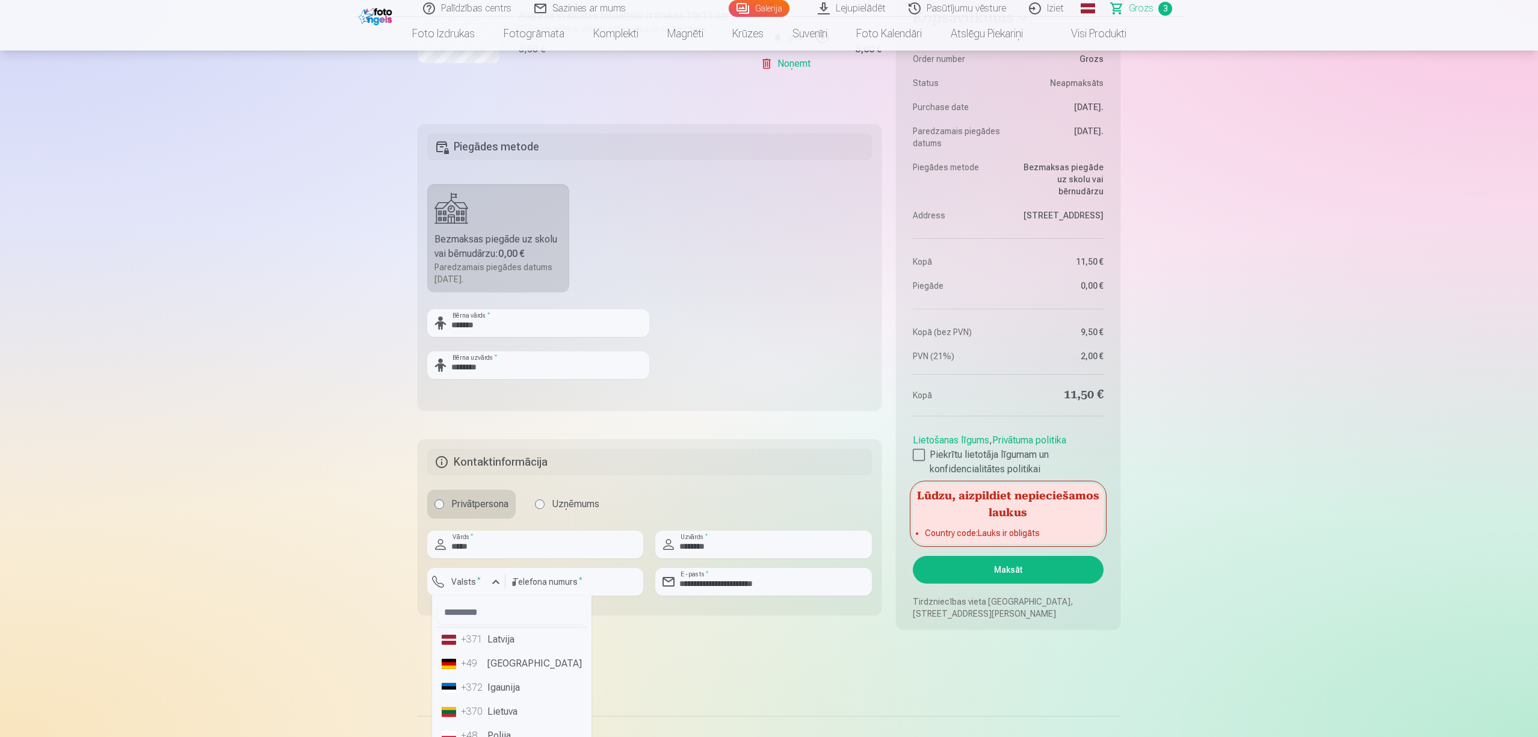
click at [484, 552] on div "+371" at bounding box center [473, 639] width 24 height 14
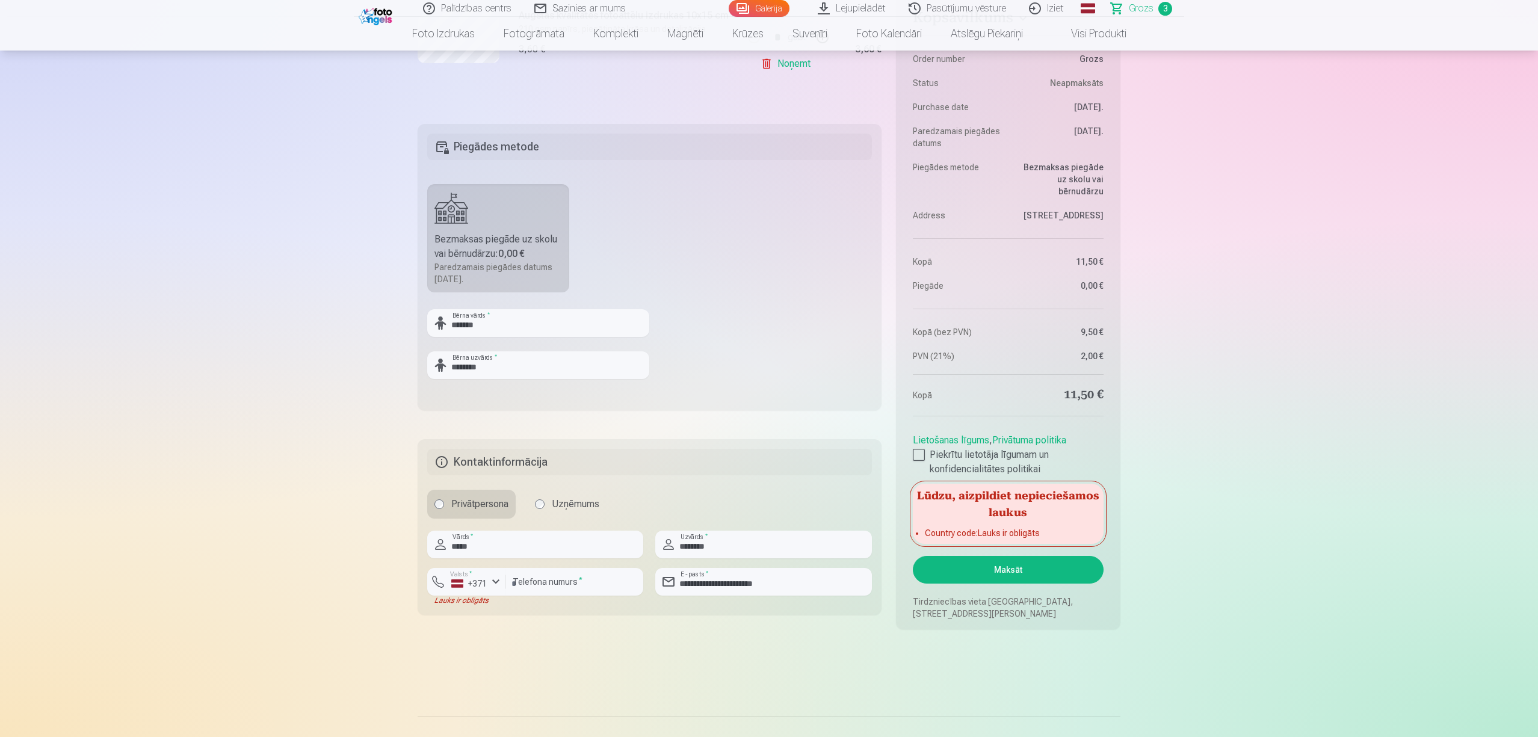
click at [994, 552] on button "Maksāt" at bounding box center [1008, 570] width 191 height 28
